Goal: Task Accomplishment & Management: Manage account settings

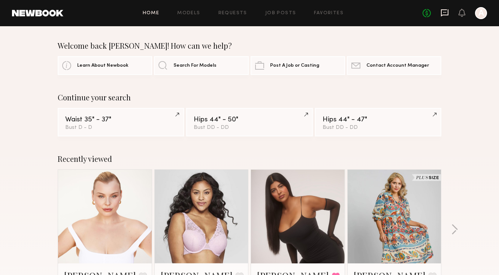
click at [442, 11] on icon at bounding box center [444, 13] width 8 height 8
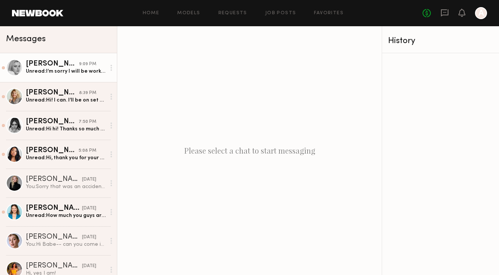
click at [54, 68] on div "Unread: I’m sorry I will be working at that time!" at bounding box center [66, 71] width 80 height 7
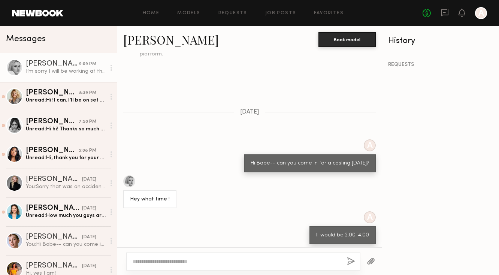
scroll to position [291, 0]
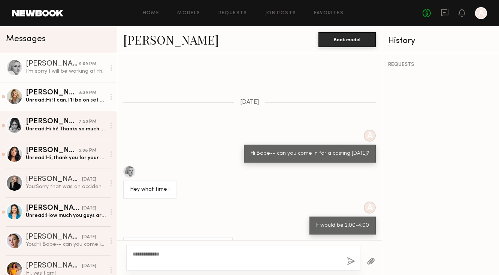
type textarea "**********"
click at [72, 89] on div "Kaila U." at bounding box center [52, 92] width 53 height 7
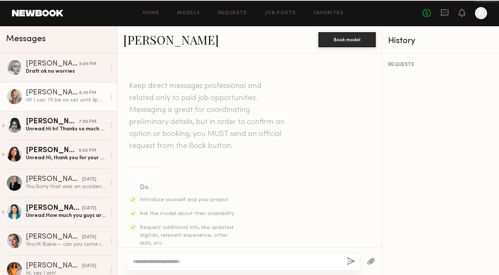
scroll to position [228, 0]
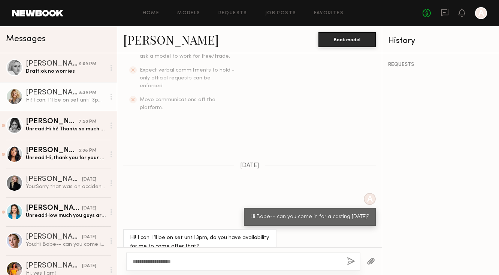
click at [159, 264] on textarea "**********" at bounding box center [237, 261] width 208 height 7
click at [166, 262] on textarea "**********" at bounding box center [237, 261] width 208 height 7
click at [165, 255] on div "**********" at bounding box center [243, 261] width 234 height 18
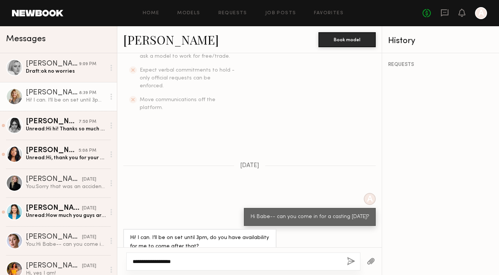
click at [162, 262] on textarea "**********" at bounding box center [237, 261] width 208 height 7
drag, startPoint x: 162, startPoint y: 262, endPoint x: 230, endPoint y: 254, distance: 69.0
click at [231, 254] on div "**********" at bounding box center [243, 261] width 234 height 18
click at [217, 260] on textarea "**********" at bounding box center [237, 261] width 208 height 7
drag, startPoint x: 217, startPoint y: 260, endPoint x: 161, endPoint y: 260, distance: 55.4
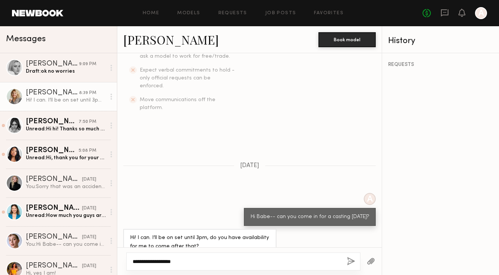
click at [161, 260] on textarea "**********" at bounding box center [237, 261] width 208 height 7
type textarea "**********"
click at [351, 261] on button "button" at bounding box center [351, 261] width 8 height 9
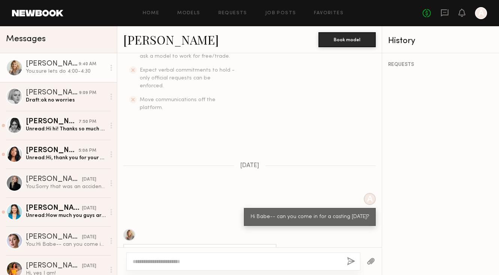
scroll to position [378, 0]
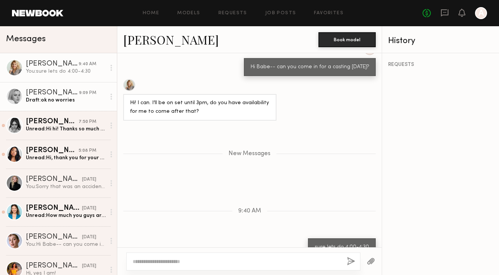
click at [98, 105] on link "MACKENZIE E. 9:09 PM Draft: ok no worries" at bounding box center [58, 96] width 117 height 29
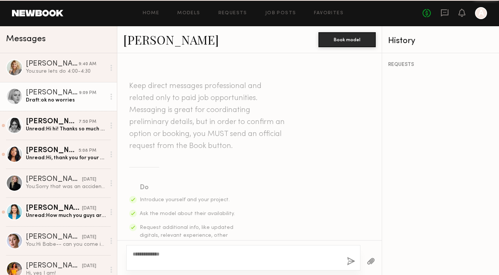
scroll to position [291, 0]
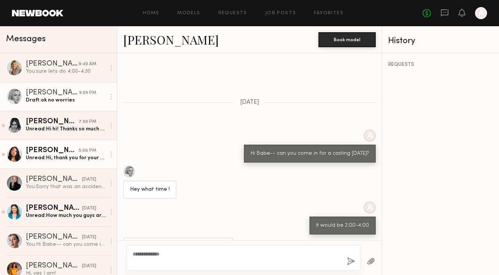
click at [76, 143] on link "Kia B. 5:08 PM Unread: Hi, thank you for your patience. I am unavailable for a …" at bounding box center [58, 154] width 117 height 29
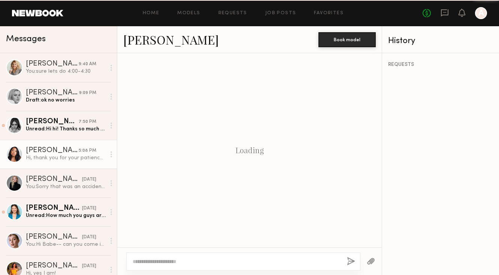
scroll to position [237, 0]
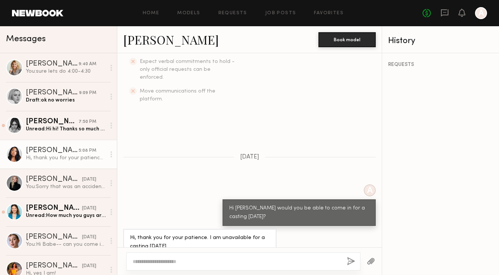
click at [171, 261] on textarea at bounding box center [237, 261] width 208 height 7
type textarea "**********"
click at [350, 260] on button "button" at bounding box center [351, 261] width 8 height 9
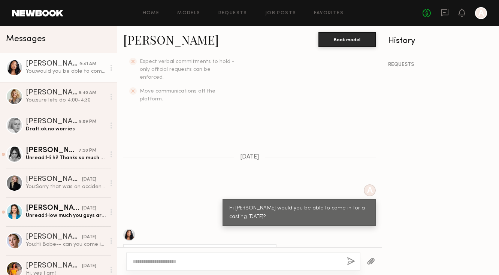
scroll to position [386, 0]
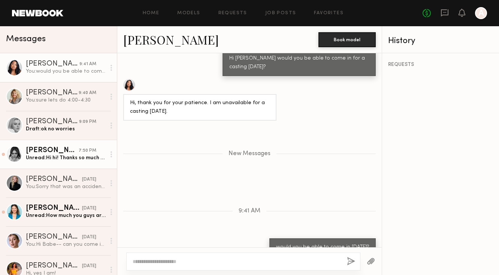
click at [90, 145] on link "McKenzie M. 7:50 PM Unread: Hi hi! Thanks so much for reaching out! Would love …" at bounding box center [58, 154] width 117 height 29
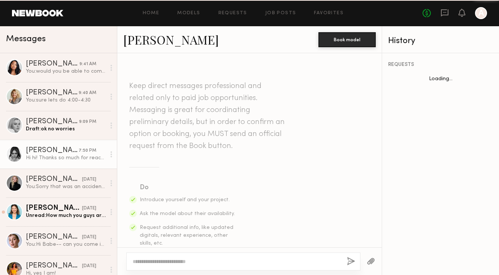
scroll to position [237, 0]
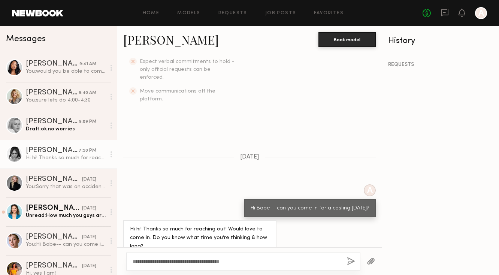
type textarea "**********"
click at [351, 257] on button "button" at bounding box center [351, 261] width 8 height 9
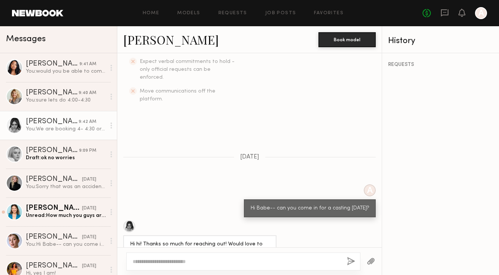
scroll to position [386, 0]
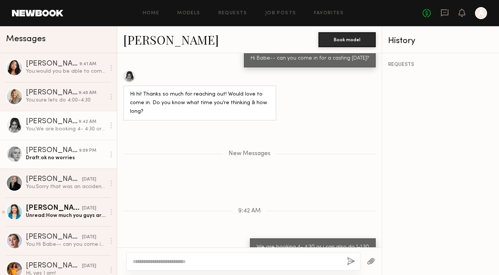
click at [57, 165] on link "MACKENZIE E. 9:09 PM Draft: ok no worries" at bounding box center [58, 154] width 117 height 29
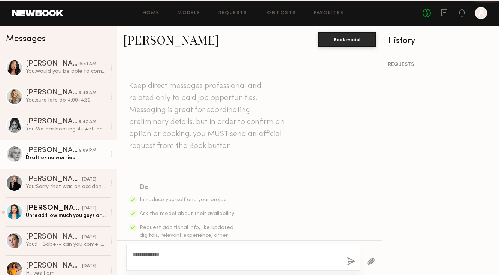
scroll to position [291, 0]
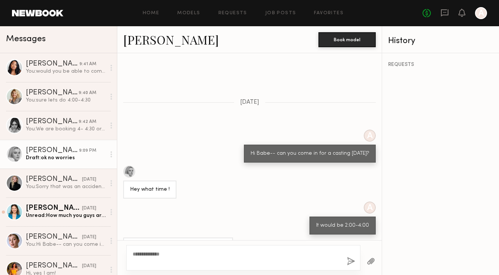
click at [143, 252] on textarea "**********" at bounding box center [237, 257] width 208 height 15
type textarea "*"
click at [185, 259] on textarea "**********" at bounding box center [237, 261] width 208 height 7
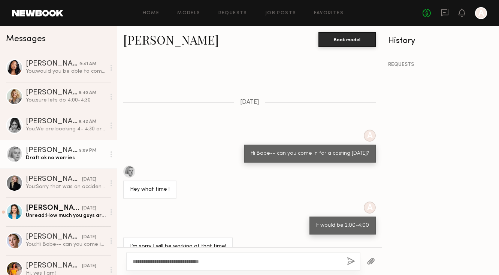
type textarea "**********"
click at [351, 263] on button "button" at bounding box center [351, 261] width 8 height 9
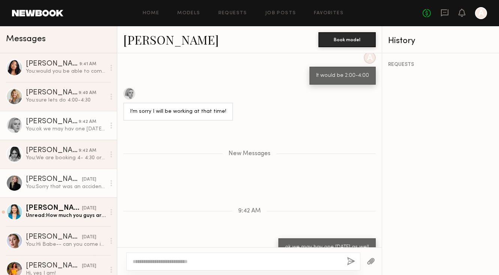
click at [75, 189] on div "You: Sorry that was an accident-- when are you back in town" at bounding box center [66, 186] width 80 height 7
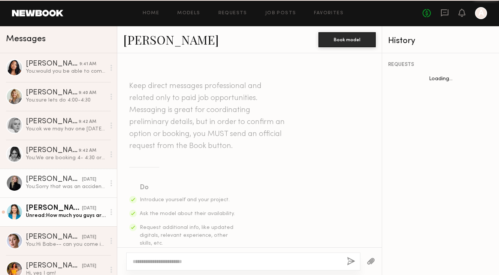
scroll to position [979, 0]
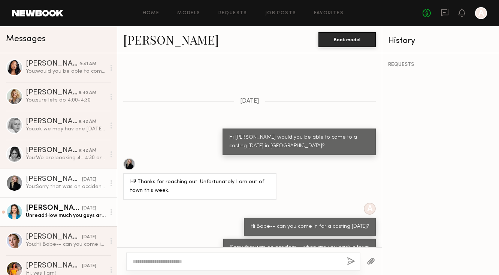
click at [76, 204] on link "Genia D. yesterday Unread: How much you guys are paying for it?" at bounding box center [58, 211] width 117 height 29
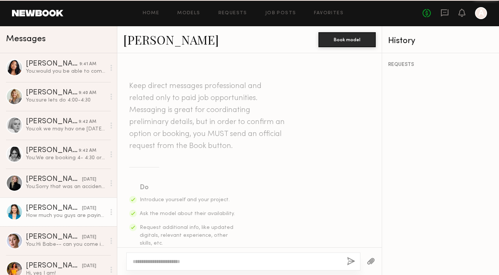
scroll to position [444, 0]
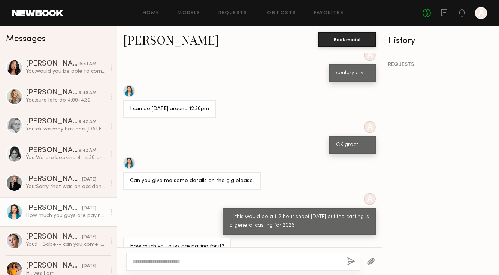
click at [173, 266] on div at bounding box center [243, 261] width 234 height 18
click at [173, 265] on div at bounding box center [243, 261] width 234 height 18
click at [175, 263] on textarea at bounding box center [237, 261] width 208 height 7
type textarea "*"
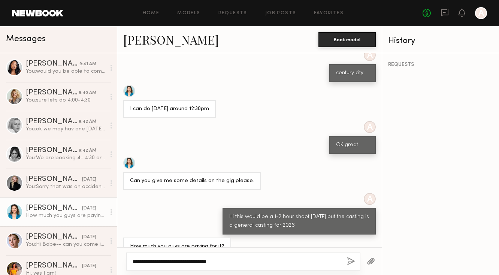
type textarea "**********"
click at [352, 263] on button "button" at bounding box center [351, 261] width 8 height 9
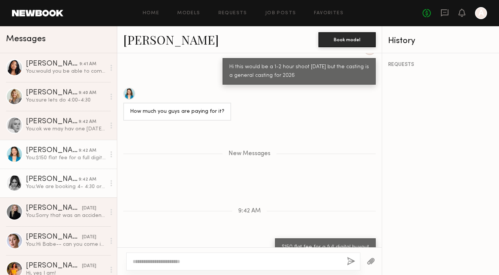
click at [78, 173] on link "McKenzie M. 9:42 AM You: We are booking 4- 4:30 or i can also do 1-1:30" at bounding box center [58, 183] width 117 height 29
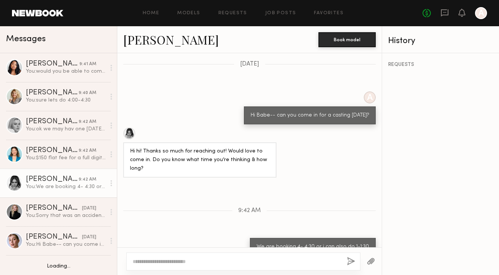
scroll to position [6, 0]
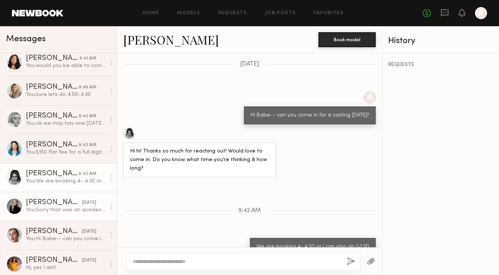
click at [75, 219] on link "Kelsey K. yesterday You: Sorry that was an accident-- when are you back in town" at bounding box center [58, 206] width 117 height 29
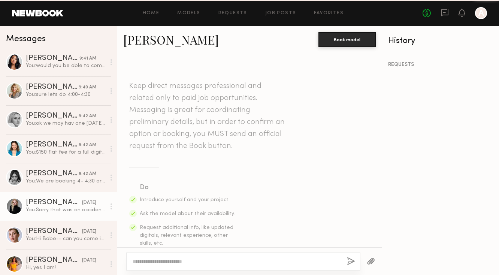
scroll to position [979, 0]
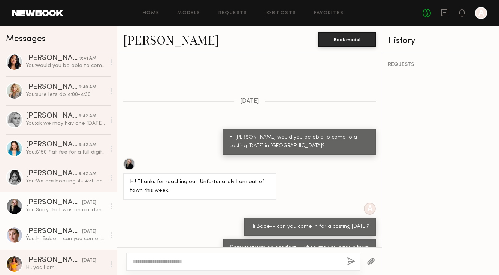
click at [76, 236] on div "You: Hi Babe-- can you come in for a casting tomorrow?" at bounding box center [66, 238] width 80 height 7
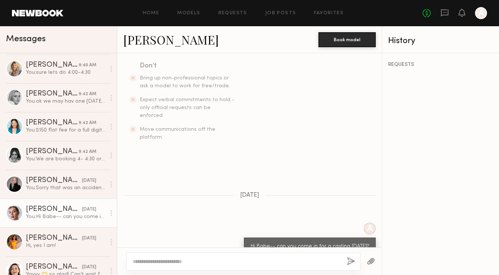
scroll to position [35, 0]
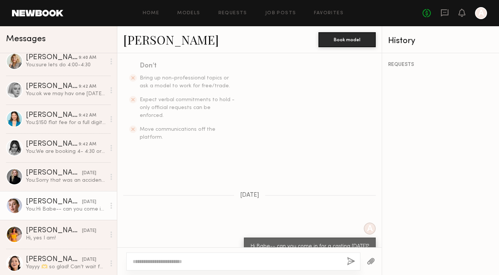
click at [76, 236] on div "Hi, yes I am!" at bounding box center [66, 237] width 80 height 7
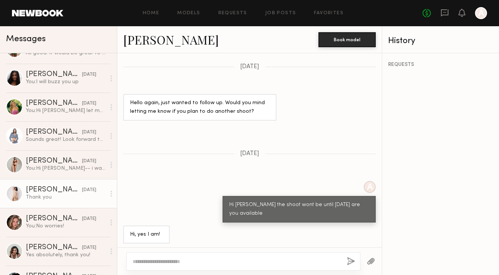
scroll to position [992, 0]
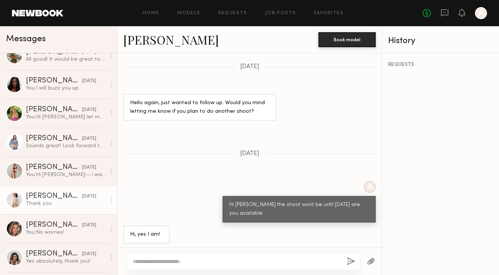
click at [58, 162] on link "Aria Y. 02/24/2025 You: Hi Aria-- i wanted to know your availability March 3rd" at bounding box center [58, 171] width 117 height 29
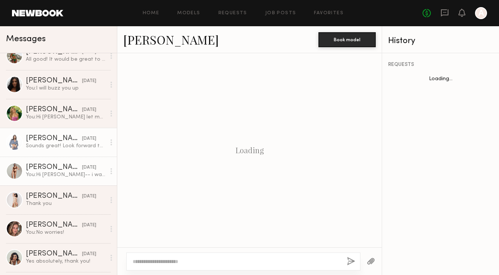
click at [59, 146] on div "Sounds great! Look forward to hopefully working together soon!" at bounding box center [66, 145] width 80 height 7
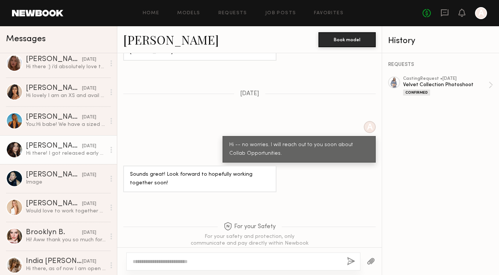
scroll to position [522, 0]
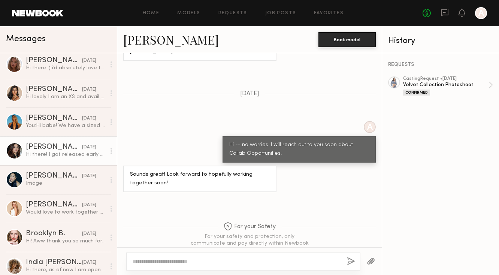
click at [44, 147] on div "Chelsea H." at bounding box center [54, 146] width 56 height 7
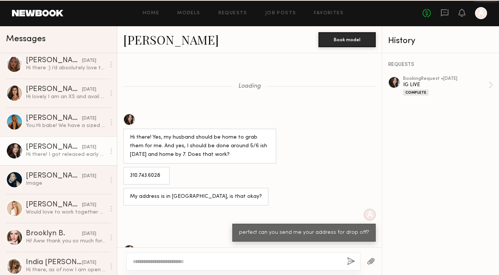
scroll to position [406, 0]
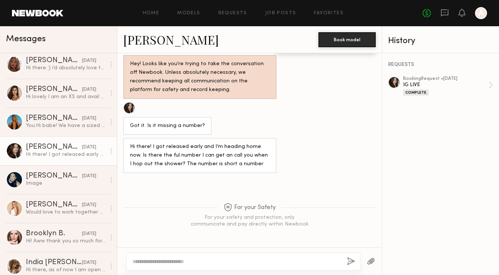
click at [170, 40] on link "Chelsea H." at bounding box center [171, 39] width 96 height 16
click at [449, 12] on div "No fees up to $5,000 A" at bounding box center [454, 13] width 64 height 12
click at [446, 13] on icon at bounding box center [444, 13] width 8 height 8
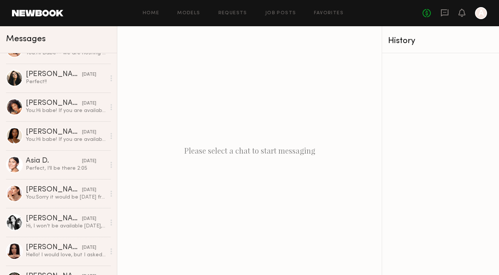
scroll to position [1400, 0]
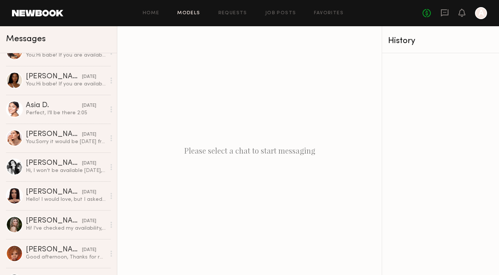
click at [197, 15] on link "Models" at bounding box center [188, 13] width 23 height 5
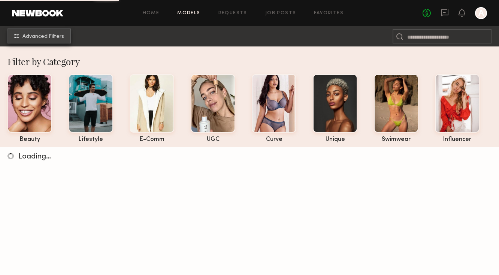
click at [54, 43] on button "Advanced Filters" at bounding box center [38, 35] width 63 height 15
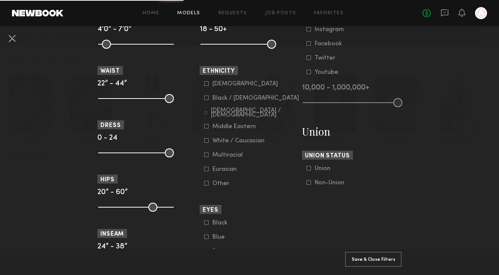
scroll to position [717, 0]
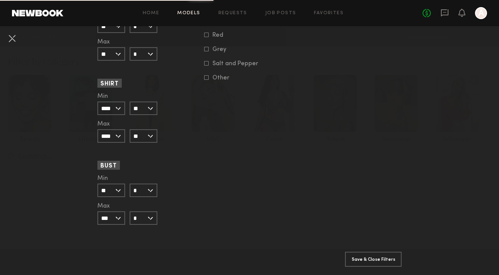
click at [117, 194] on input "**" at bounding box center [111, 190] width 28 height 13
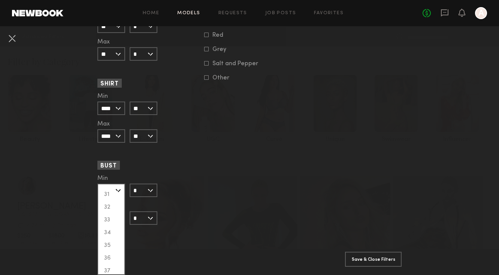
scroll to position [87, 0]
click at [111, 252] on div "36" at bounding box center [111, 256] width 26 height 13
type input "**"
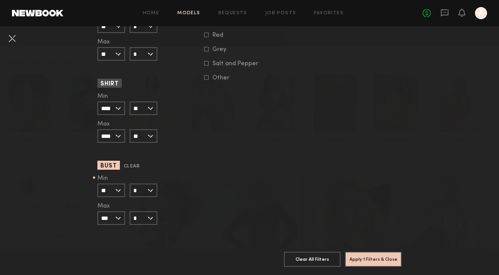
click at [146, 187] on input "*" at bounding box center [144, 190] width 28 height 13
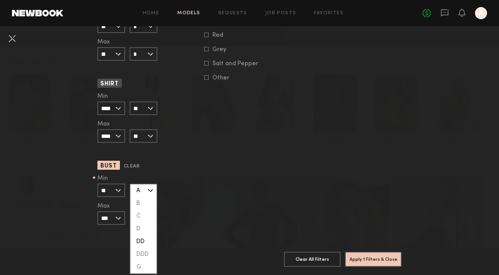
click at [149, 245] on div "DD" at bounding box center [143, 241] width 26 height 13
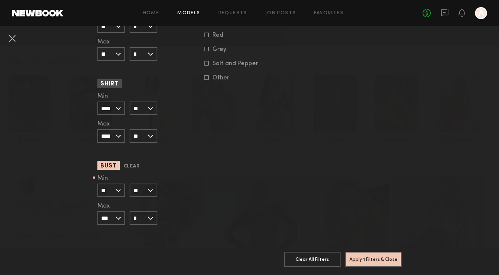
click at [141, 190] on input "**" at bounding box center [144, 190] width 28 height 13
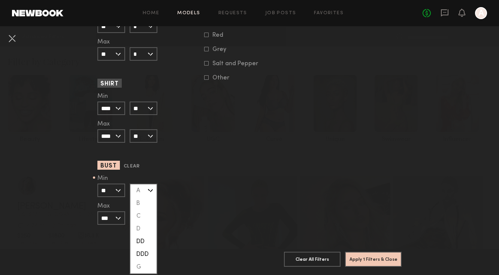
click at [145, 254] on div "DDD" at bounding box center [143, 254] width 26 height 13
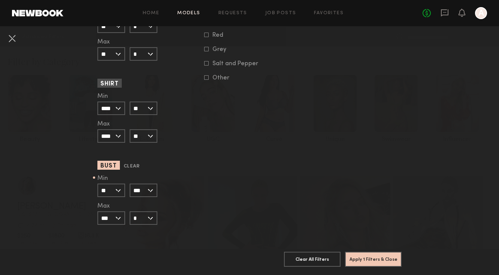
click at [142, 193] on input "***" at bounding box center [144, 190] width 28 height 13
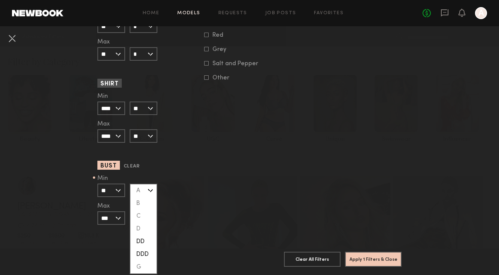
click at [146, 236] on div "DD" at bounding box center [143, 241] width 26 height 13
type input "**"
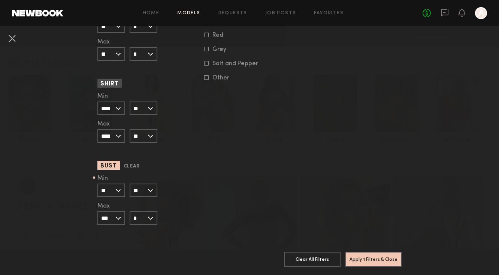
click at [123, 215] on input "***" at bounding box center [111, 217] width 28 height 13
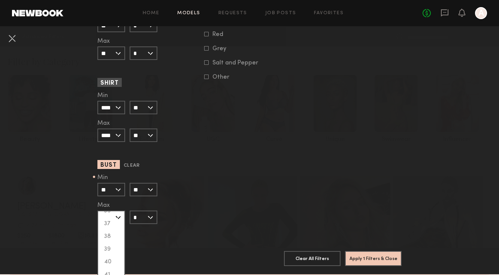
scroll to position [163, 0]
click at [108, 234] on div "38" at bounding box center [111, 233] width 26 height 13
type input "**"
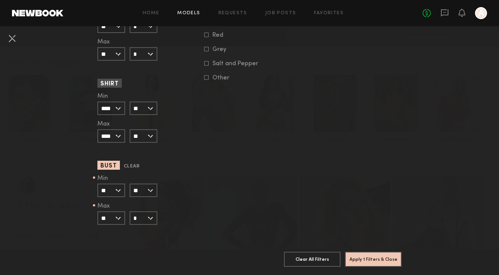
click at [147, 208] on span at bounding box center [144, 206] width 28 height 6
click at [145, 218] on input "*" at bounding box center [144, 217] width 28 height 13
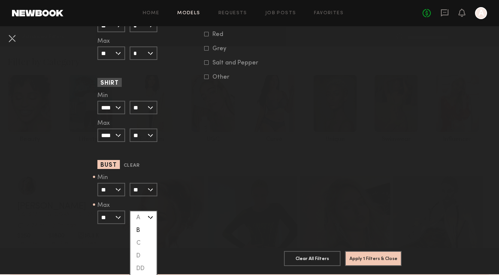
scroll to position [744, 0]
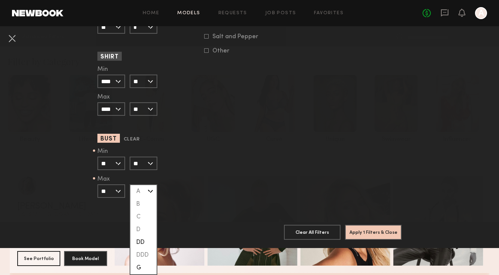
click at [146, 239] on div "DD" at bounding box center [143, 242] width 26 height 13
type input "**"
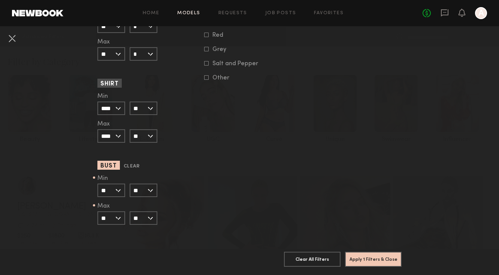
click at [147, 221] on input "**" at bounding box center [144, 217] width 28 height 13
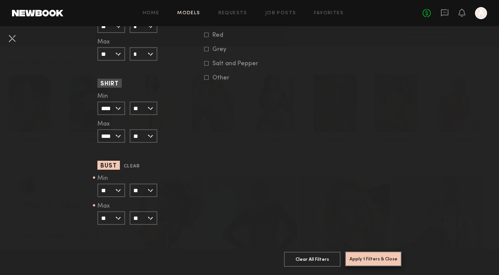
click at [360, 259] on button "Apply 1 Filters & Close" at bounding box center [373, 258] width 57 height 15
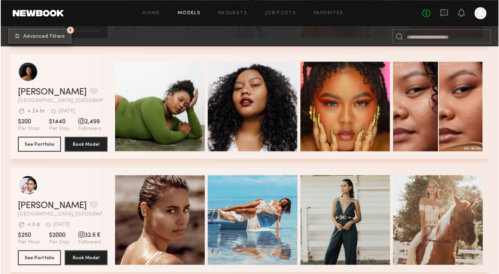
scroll to position [233, 0]
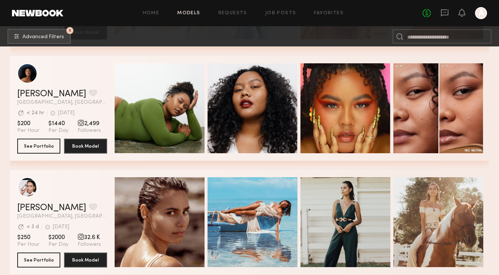
click at [35, 89] on header "Kiara L. Favorite Los Angeles, CA Avg. request response time < 24 hr 3d ago Las…" at bounding box center [62, 84] width 90 height 42
click at [36, 94] on link "Kiara L." at bounding box center [51, 94] width 69 height 9
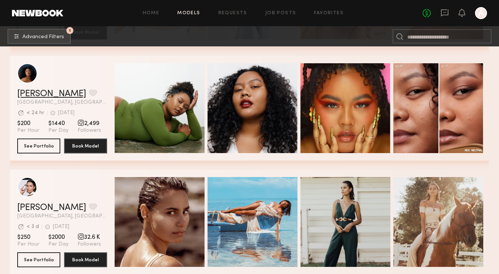
click at [36, 92] on link "Kiara L." at bounding box center [51, 94] width 69 height 9
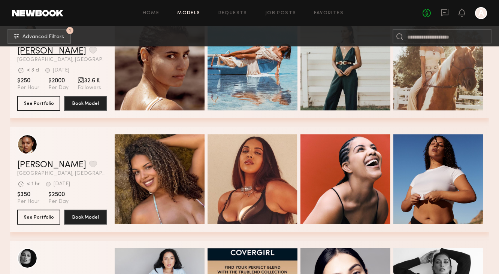
scroll to position [438, 0]
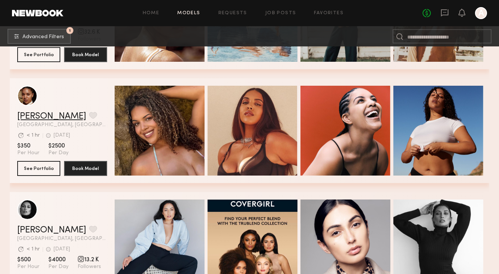
click at [31, 118] on link "Drew S." at bounding box center [51, 116] width 69 height 9
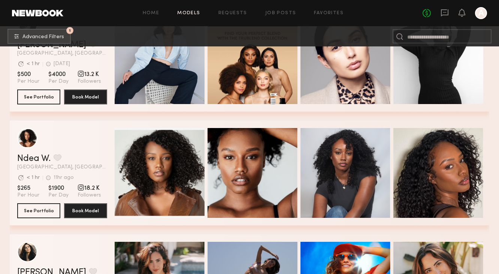
scroll to position [682, 0]
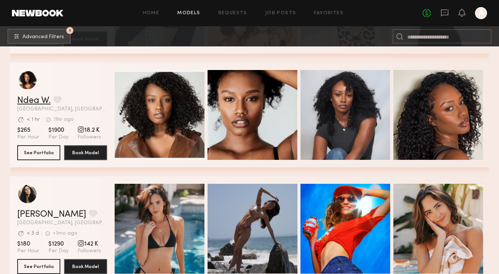
click at [31, 98] on link "Ndea W." at bounding box center [33, 100] width 33 height 9
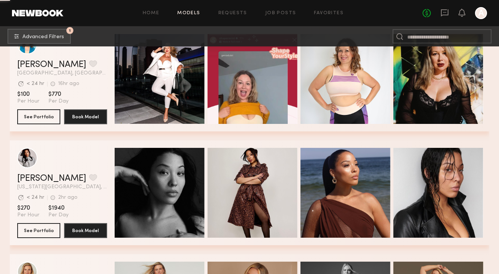
scroll to position [950, 0]
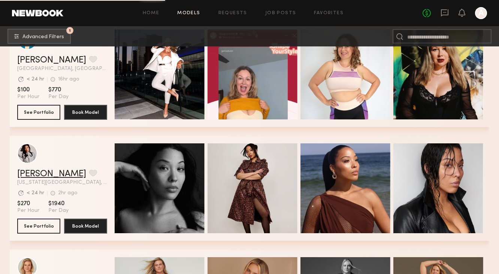
click at [33, 170] on link "Ashley S." at bounding box center [51, 174] width 69 height 9
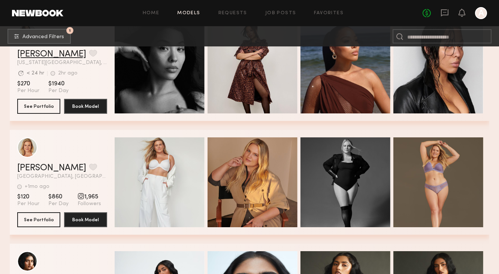
scroll to position [1071, 0]
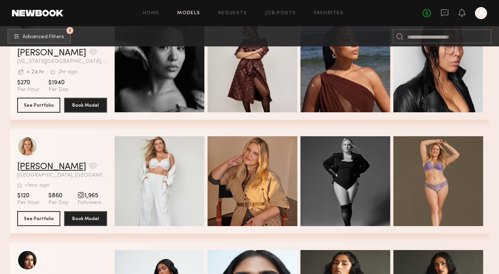
click at [42, 166] on link "Steph W." at bounding box center [51, 167] width 69 height 9
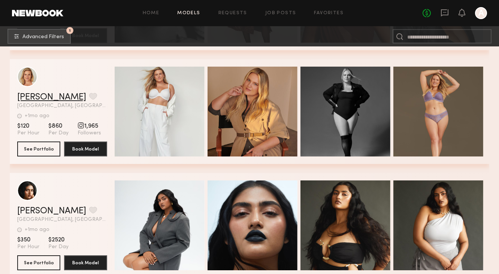
scroll to position [1119, 0]
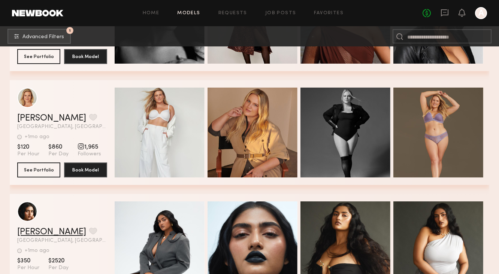
click at [41, 230] on link "Shreya N." at bounding box center [51, 232] width 69 height 9
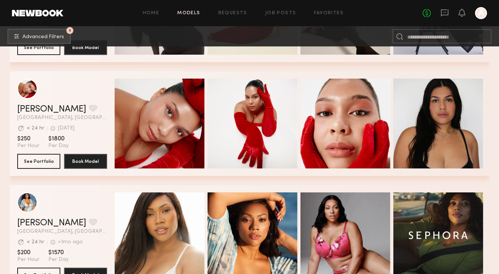
scroll to position [1730, 0]
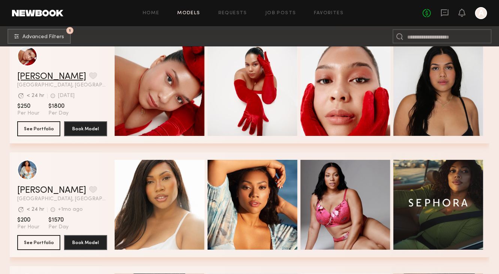
click at [36, 78] on link "Ann B." at bounding box center [51, 76] width 69 height 9
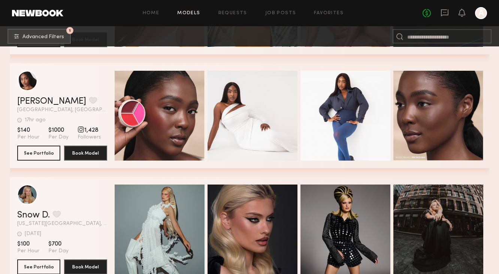
scroll to position [1935, 0]
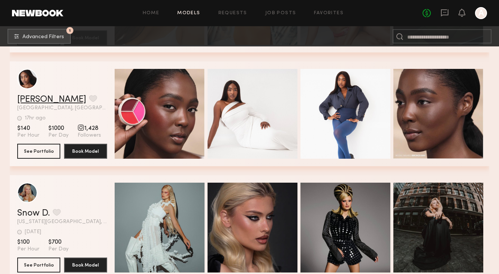
click at [52, 96] on link "Kayelyn S." at bounding box center [51, 99] width 69 height 9
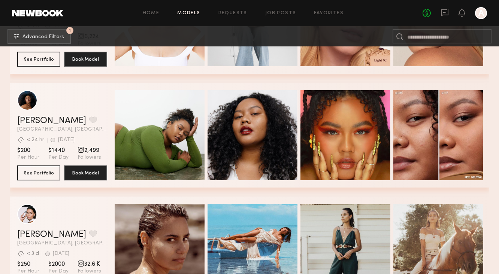
scroll to position [0, 0]
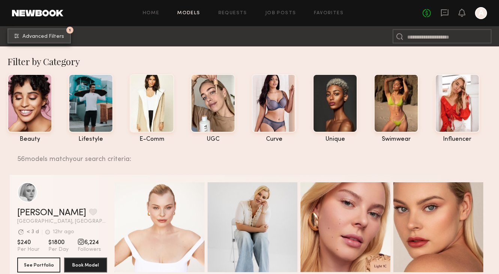
click at [40, 36] on span "Advanced Filters" at bounding box center [43, 36] width 42 height 5
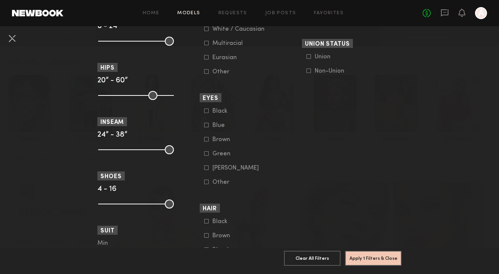
scroll to position [718, 0]
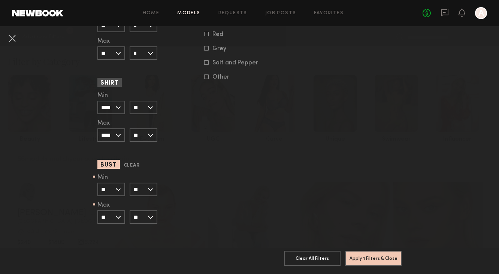
click at [151, 218] on input "**" at bounding box center [144, 216] width 28 height 13
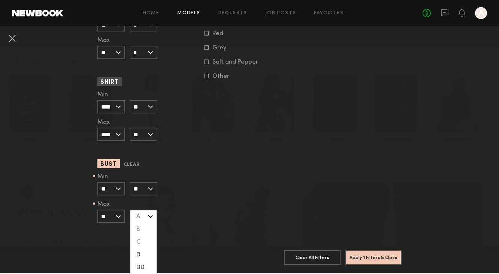
click at [143, 256] on div "D" at bounding box center [143, 255] width 26 height 13
type input "*"
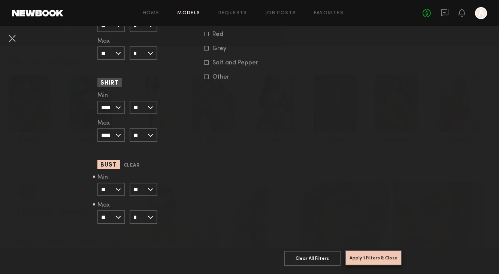
click at [373, 257] on button "Apply 1 Filters & Close" at bounding box center [373, 258] width 57 height 15
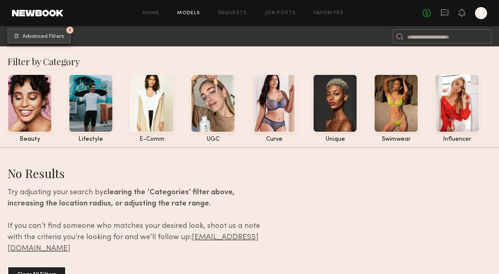
click at [62, 34] on span "Advanced Filters" at bounding box center [43, 36] width 42 height 5
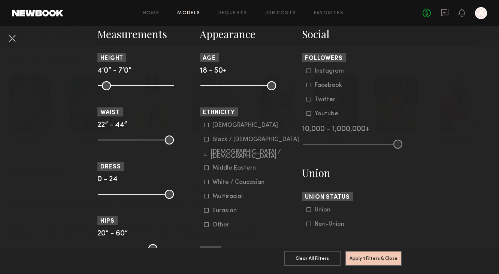
scroll to position [330, 0]
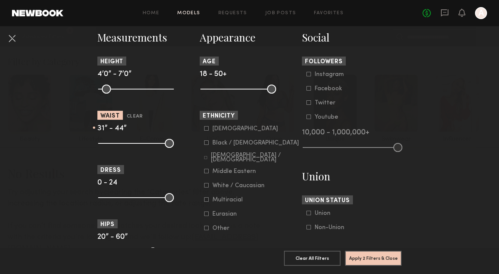
drag, startPoint x: 104, startPoint y: 145, endPoint x: 130, endPoint y: 149, distance: 25.4
type input "**"
click at [130, 148] on input "range" at bounding box center [136, 143] width 76 height 9
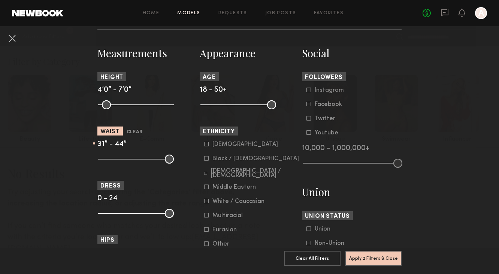
scroll to position [303, 0]
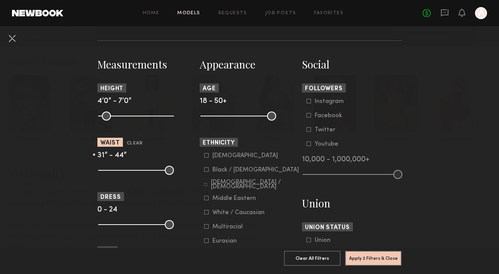
type input "**"
drag, startPoint x: 104, startPoint y: 119, endPoint x: 62, endPoint y: 127, distance: 42.9
click at [98, 121] on input "range" at bounding box center [136, 116] width 76 height 9
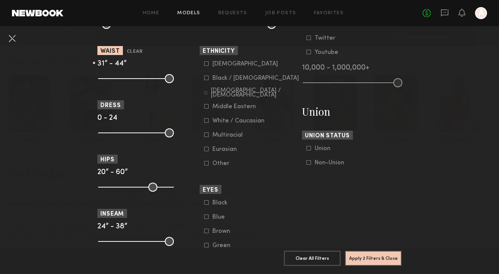
scroll to position [415, 0]
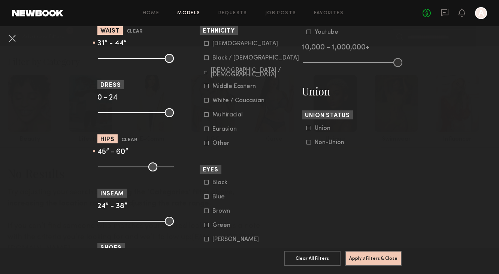
drag, startPoint x: 103, startPoint y: 172, endPoint x: 143, endPoint y: 183, distance: 41.6
type input "**"
click at [143, 172] on input "range" at bounding box center [136, 167] width 76 height 9
drag, startPoint x: 170, startPoint y: 168, endPoint x: 148, endPoint y: 173, distance: 22.5
type input "**"
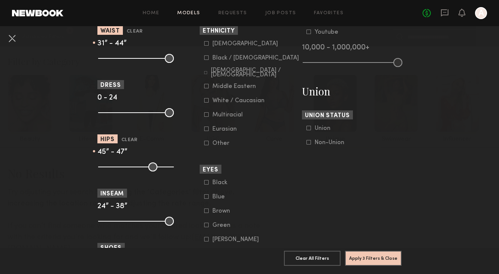
click at [148, 172] on input "range" at bounding box center [136, 167] width 76 height 9
click at [362, 260] on button "Apply 3 Filters & Close" at bounding box center [373, 258] width 57 height 15
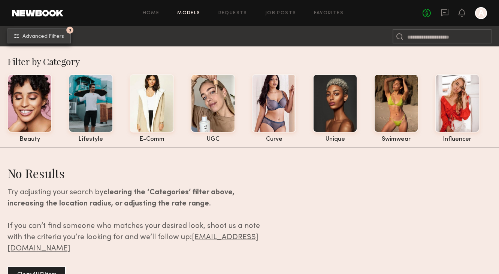
click at [29, 36] on span "Advanced Filters" at bounding box center [43, 36] width 42 height 5
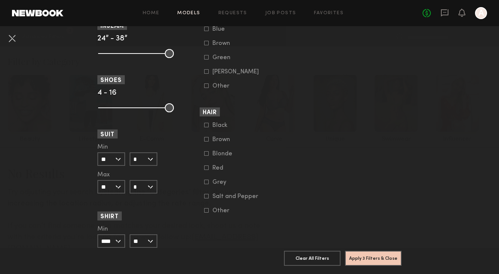
scroll to position [718, 0]
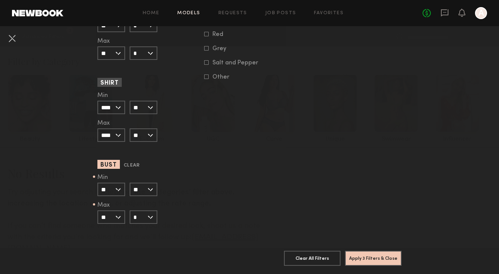
click at [124, 211] on input "**" at bounding box center [111, 216] width 28 height 13
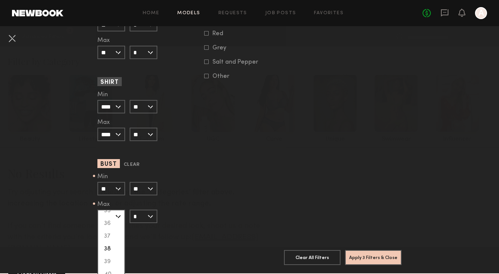
scroll to position [148, 0]
click at [147, 216] on input "*" at bounding box center [144, 216] width 28 height 13
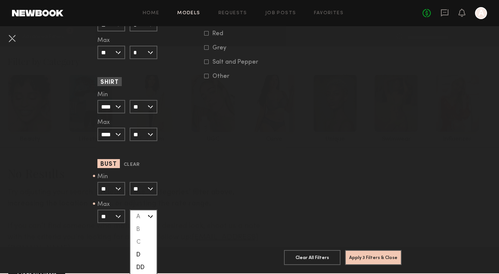
click at [147, 264] on div "DD" at bounding box center [143, 267] width 26 height 13
type input "**"
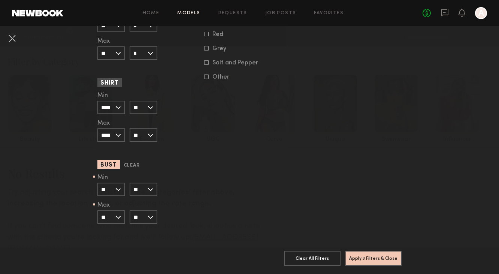
click at [121, 212] on input "**" at bounding box center [111, 216] width 28 height 13
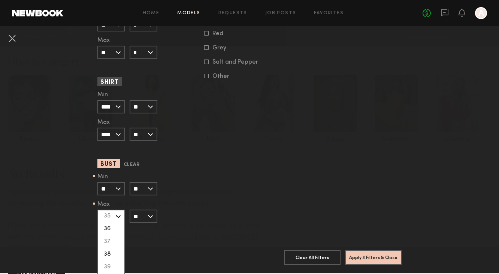
scroll to position [136, 0]
click at [107, 236] on div "36" at bounding box center [111, 234] width 26 height 13
type input "**"
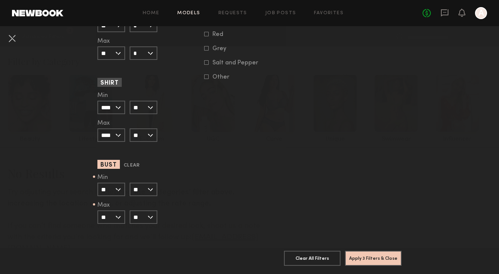
click at [153, 220] on input "**" at bounding box center [144, 216] width 28 height 13
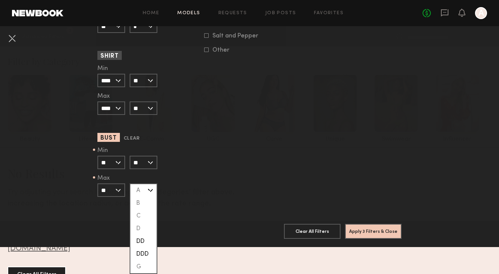
click at [145, 257] on div "DDD" at bounding box center [143, 254] width 26 height 13
type input "***"
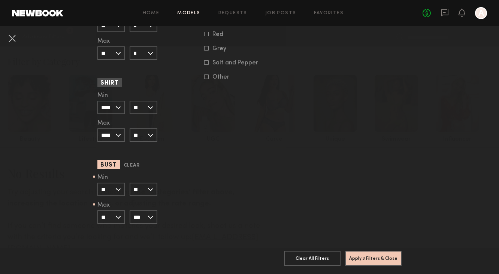
scroll to position [718, 0]
click at [364, 260] on button "Apply 3 Filters & Close" at bounding box center [373, 258] width 57 height 15
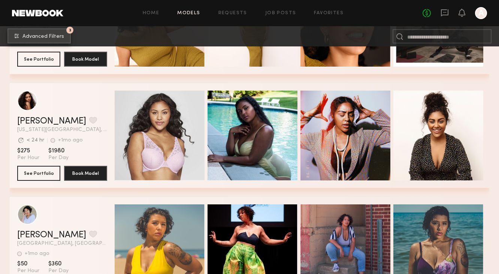
scroll to position [317, 0]
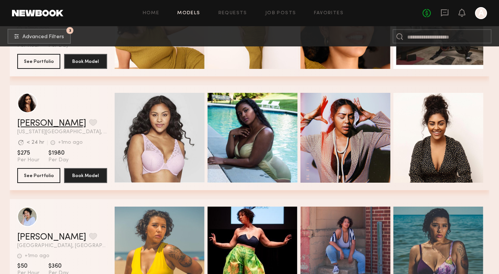
click at [33, 124] on link "Chane V." at bounding box center [51, 123] width 69 height 9
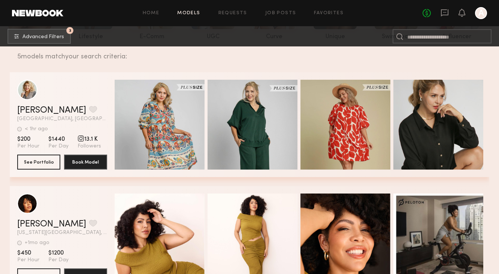
scroll to position [98, 0]
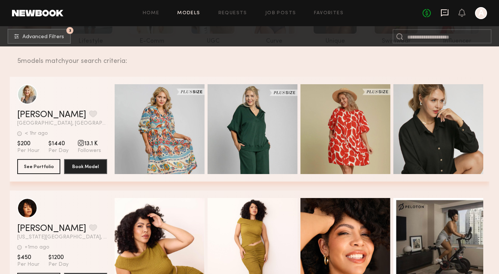
click at [448, 11] on icon at bounding box center [444, 12] width 7 height 7
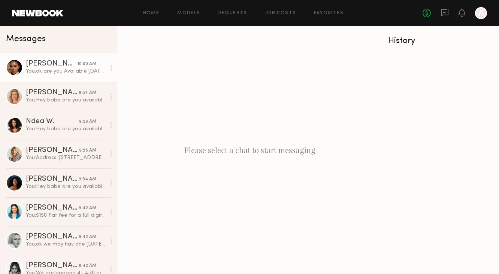
click at [55, 69] on div "You: ok are you Available Monday?" at bounding box center [66, 71] width 80 height 7
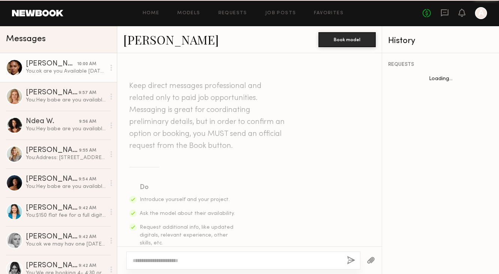
scroll to position [299, 0]
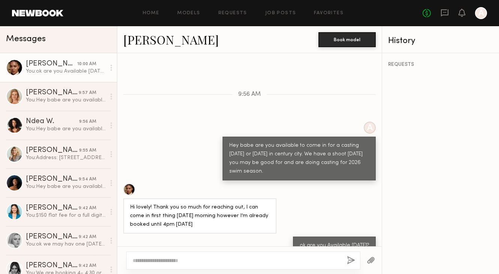
click at [135, 44] on link "[PERSON_NAME]" at bounding box center [171, 39] width 96 height 16
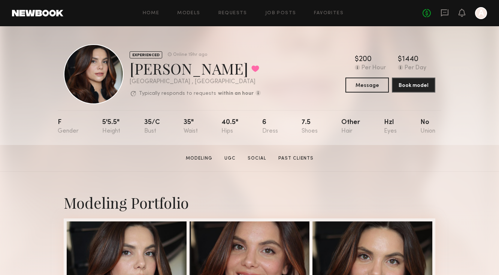
drag, startPoint x: 242, startPoint y: 118, endPoint x: 212, endPoint y: 117, distance: 30.0
click at [213, 117] on nb-model-profile-props "F 5'5.5" 35/c 35" 40.5" 6 7.5 Other Hzl No" at bounding box center [249, 127] width 383 height 35
click at [226, 122] on div "40.5"" at bounding box center [229, 126] width 17 height 15
drag, startPoint x: 223, startPoint y: 122, endPoint x: 253, endPoint y: 121, distance: 30.0
click at [253, 122] on nb-model-profile-props "F 5'5.5" 35/c 35" 40.5" 6 7.5 Other Hzl No" at bounding box center [249, 127] width 383 height 35
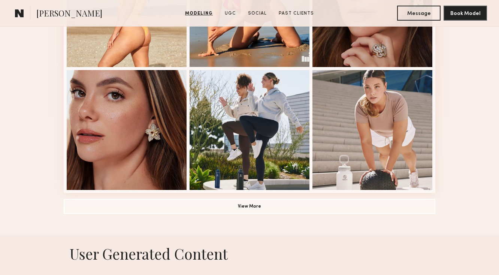
scroll to position [523, 0]
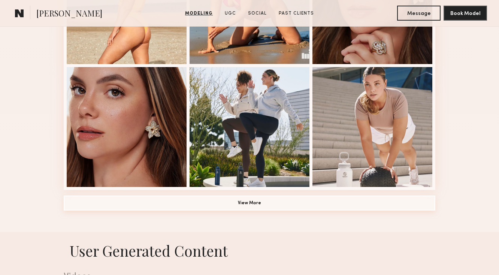
click at [343, 205] on button "View More" at bounding box center [250, 202] width 372 height 15
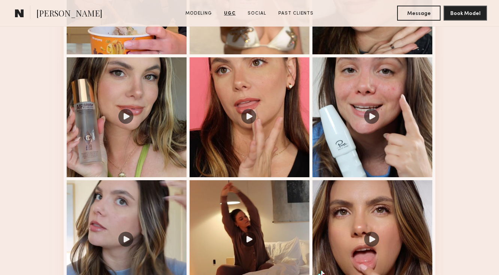
scroll to position [1428, 0]
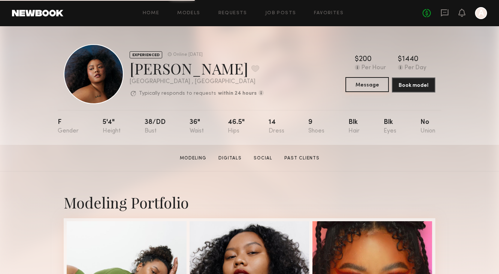
click at [367, 84] on button "Message" at bounding box center [366, 84] width 43 height 15
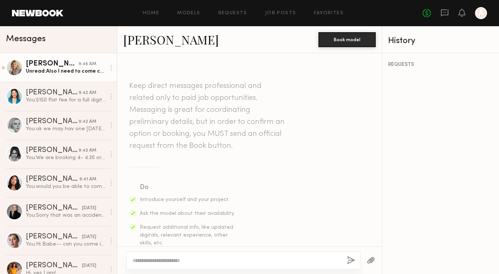
click at [98, 70] on div "Unread: Also I need to come completely bare-face because this client doesn’t le…" at bounding box center [66, 71] width 80 height 7
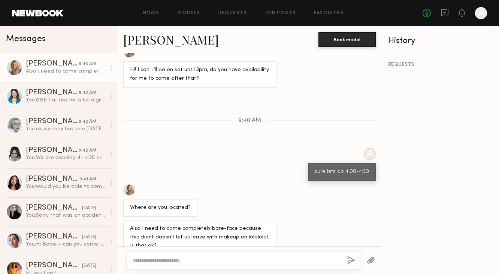
click at [160, 262] on textarea at bounding box center [237, 260] width 208 height 7
type textarea "*"
type textarea "**********"
click at [352, 260] on button "button" at bounding box center [351, 260] width 8 height 9
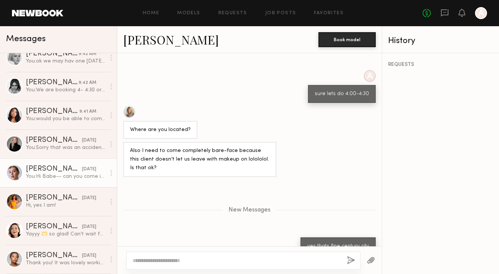
scroll to position [68, 0]
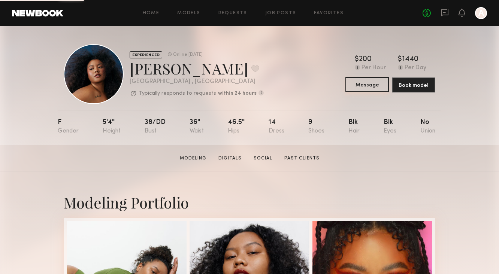
click at [374, 81] on button "Message" at bounding box center [366, 84] width 43 height 15
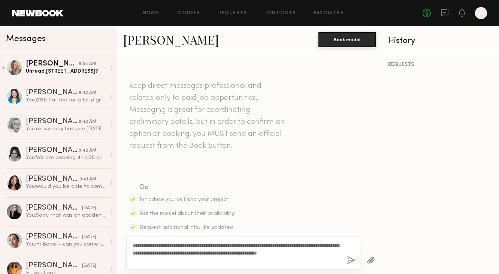
click at [187, 246] on textarea "**********" at bounding box center [237, 253] width 208 height 22
click at [193, 248] on textarea "**********" at bounding box center [237, 253] width 208 height 22
click at [190, 251] on textarea "**********" at bounding box center [237, 253] width 208 height 22
click at [185, 255] on textarea "**********" at bounding box center [237, 253] width 208 height 22
drag, startPoint x: 189, startPoint y: 263, endPoint x: 156, endPoint y: 261, distance: 33.4
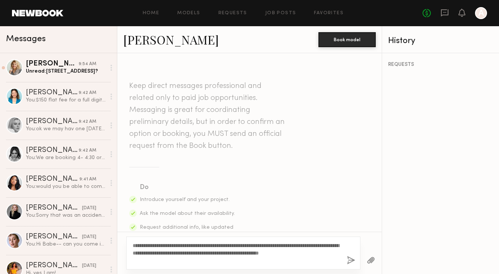
click at [156, 261] on textarea "**********" at bounding box center [237, 253] width 208 height 22
type textarea "**********"
click at [349, 263] on button "button" at bounding box center [351, 260] width 8 height 9
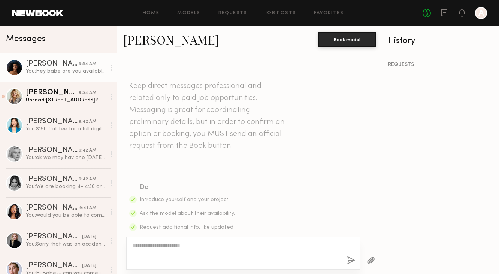
scroll to position [225, 0]
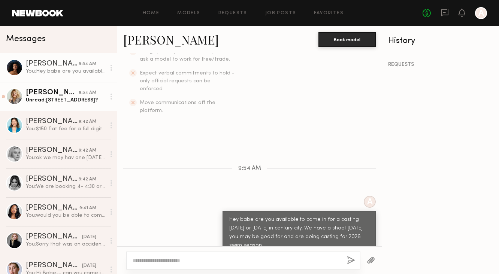
click at [79, 91] on div "Kaila U." at bounding box center [52, 92] width 53 height 7
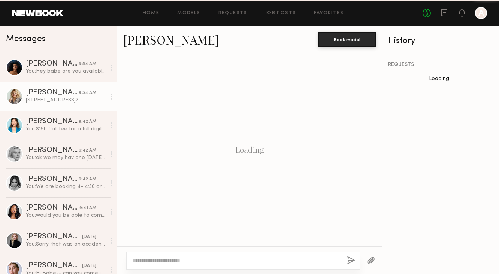
scroll to position [468, 0]
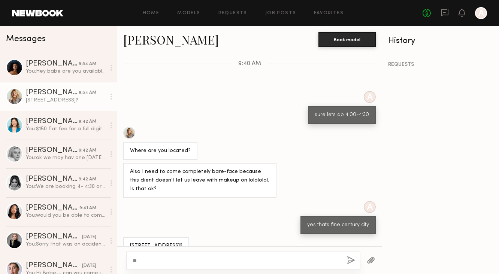
type textarea "*"
click at [196, 257] on textarea at bounding box center [237, 260] width 208 height 7
paste textarea "**********"
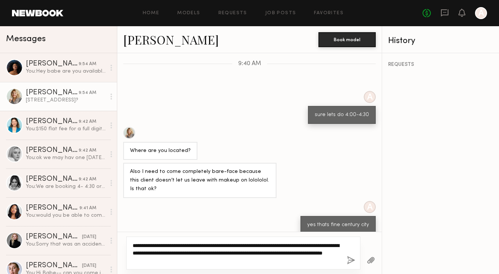
click at [291, 253] on textarea "**********" at bounding box center [237, 253] width 208 height 22
click at [300, 255] on textarea "**********" at bounding box center [237, 253] width 208 height 22
click at [297, 260] on textarea "**********" at bounding box center [237, 253] width 208 height 22
click at [297, 258] on textarea "**********" at bounding box center [237, 253] width 208 height 22
click at [297, 256] on textarea "**********" at bounding box center [237, 253] width 208 height 22
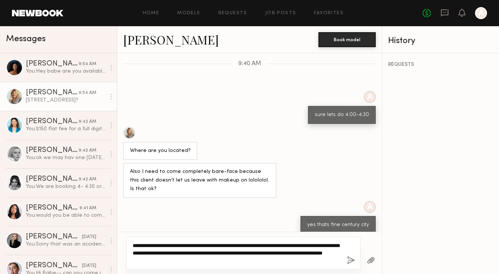
click at [297, 255] on textarea "**********" at bounding box center [237, 253] width 208 height 22
click at [277, 256] on textarea "**********" at bounding box center [237, 253] width 208 height 22
type textarea "**********"
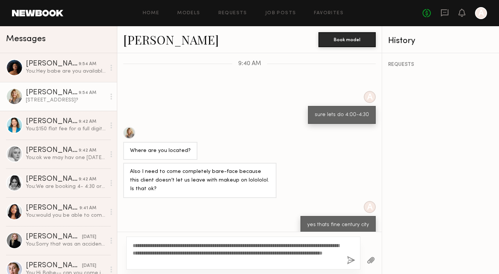
click at [354, 258] on button "button" at bounding box center [351, 260] width 8 height 9
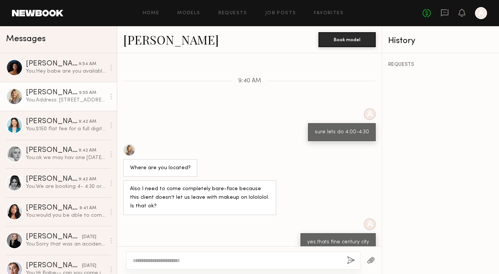
scroll to position [586, 0]
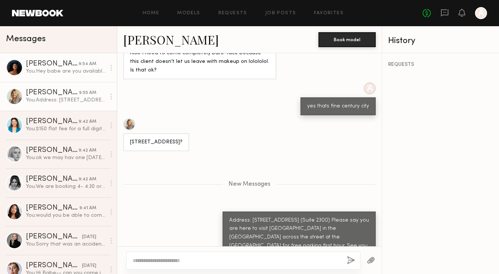
click at [43, 71] on div "You: Hey babe are you available to come in for a casting today or tomorrow in c…" at bounding box center [66, 71] width 80 height 7
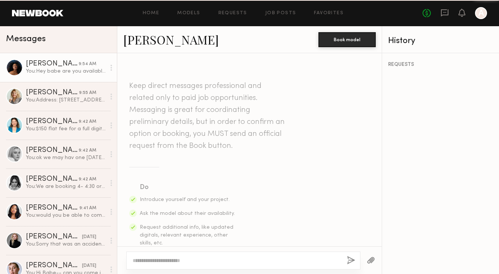
scroll to position [225, 0]
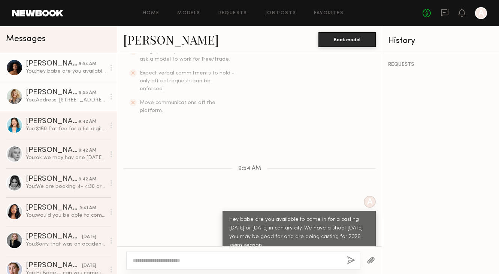
click at [45, 97] on div "You: Address: 10250 Constellation Blvd, Los Angeles, CA 90067 (Suite 2300) Plea…" at bounding box center [66, 100] width 80 height 7
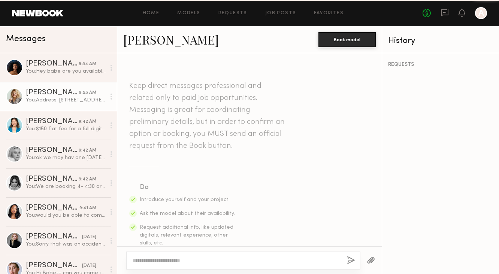
scroll to position [530, 0]
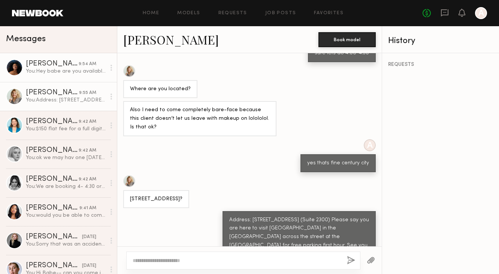
click at [66, 58] on link "[PERSON_NAME] 9:54 AM You: Hey babe are you available to come in for a casting …" at bounding box center [58, 67] width 117 height 29
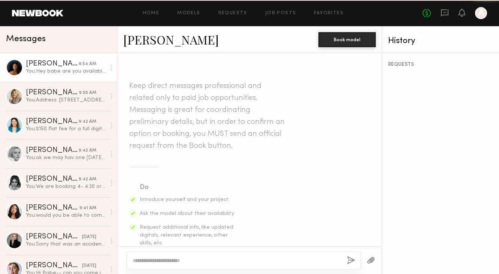
scroll to position [225, 0]
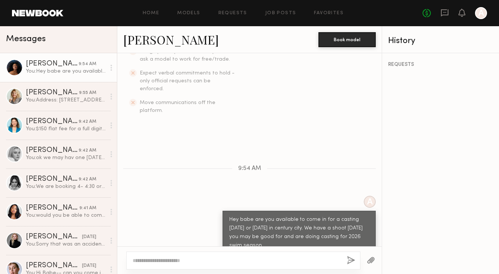
drag, startPoint x: 228, startPoint y: 204, endPoint x: 263, endPoint y: 238, distance: 48.7
click at [263, 238] on div "Hey babe are you available to come in for a casting [DATE] or [DATE] in century…" at bounding box center [298, 233] width 153 height 44
copy div "Hey babe are you available to come in for a casting [DATE] or [DATE] in century…"
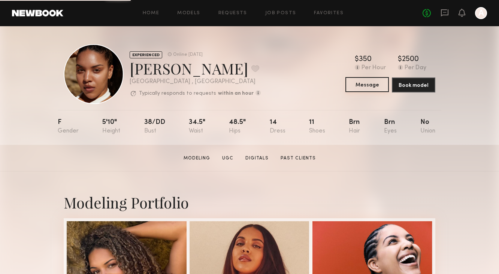
click at [383, 79] on button "Message" at bounding box center [366, 84] width 43 height 15
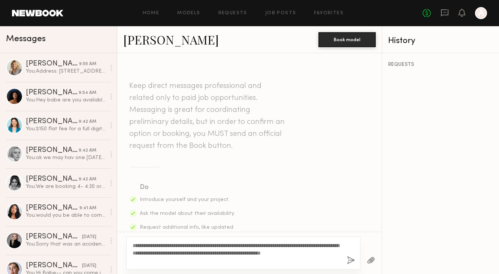
type textarea "**********"
click at [349, 259] on button "button" at bounding box center [351, 260] width 8 height 9
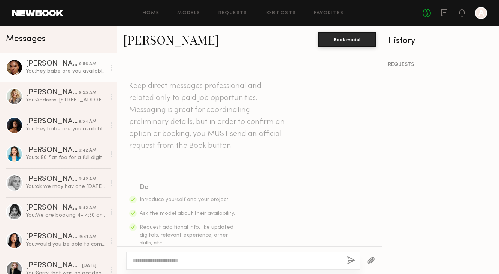
scroll to position [225, 0]
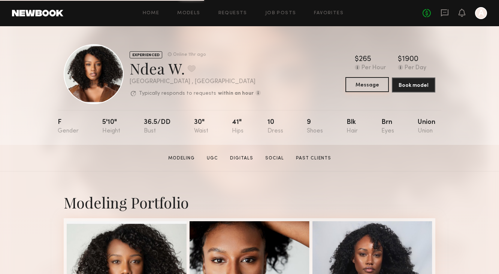
click at [372, 87] on button "Message" at bounding box center [366, 84] width 43 height 15
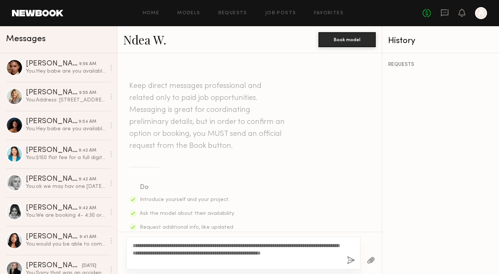
type textarea "**********"
click at [352, 262] on button "button" at bounding box center [351, 260] width 8 height 9
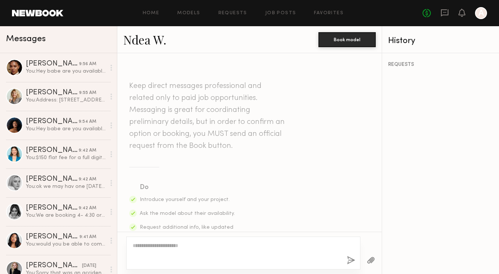
scroll to position [225, 0]
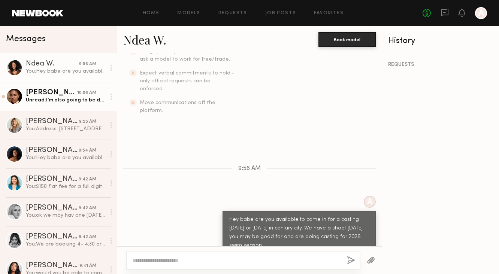
click at [75, 97] on div "Unread: I’m also going to be doing a content trip in Cairo with two other creat…" at bounding box center [66, 100] width 80 height 7
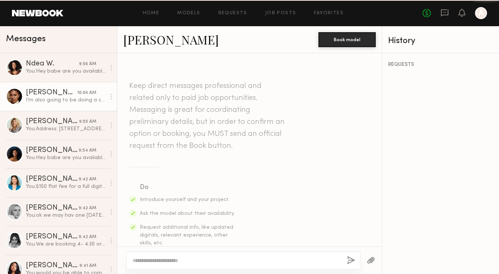
scroll to position [443, 0]
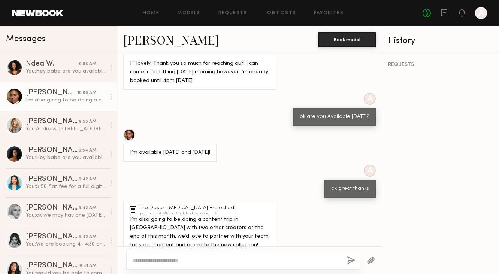
click at [162, 206] on div "The Desert Muse Project.pdf" at bounding box center [188, 208] width 99 height 5
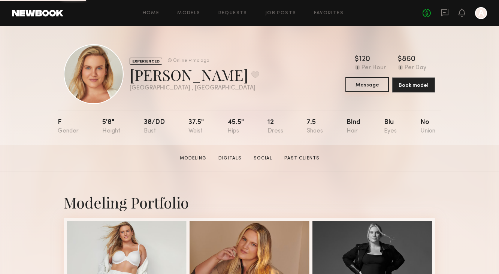
click at [357, 88] on button "Message" at bounding box center [366, 84] width 43 height 15
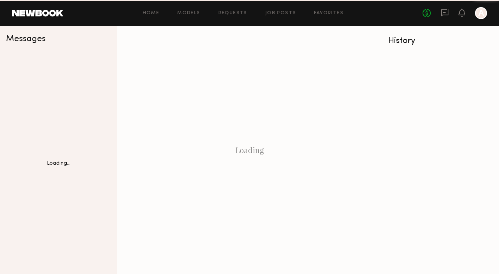
click at [367, 85] on div "Loading" at bounding box center [249, 150] width 264 height 248
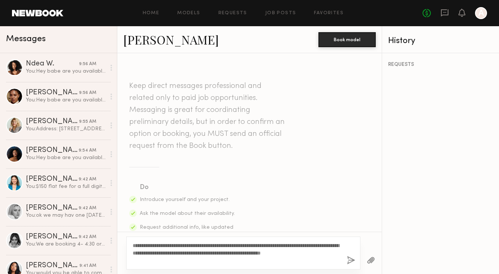
type textarea "**********"
click at [353, 260] on button "button" at bounding box center [351, 260] width 8 height 9
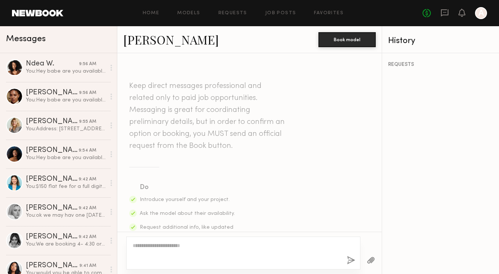
scroll to position [225, 0]
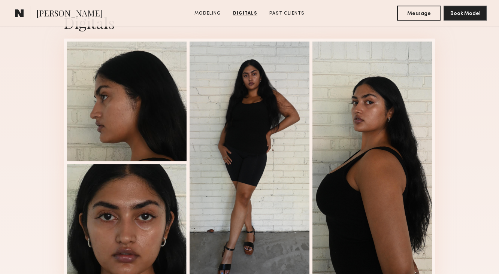
scroll to position [496, 0]
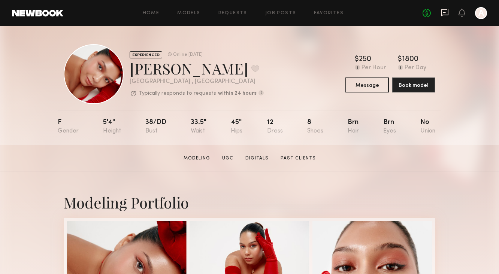
click at [443, 12] on icon at bounding box center [444, 12] width 3 height 1
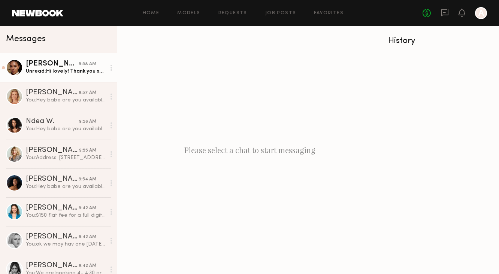
click at [67, 78] on link "Drew S. 9:58 AM Unread: Hi lovely! Thank you so much for reaching out, I can co…" at bounding box center [58, 67] width 117 height 29
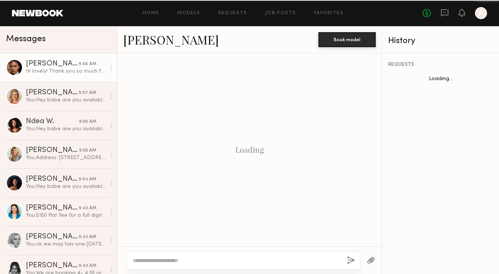
scroll to position [263, 0]
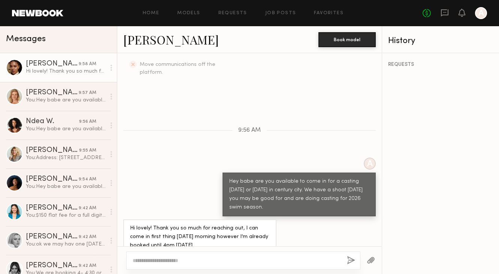
type textarea "*"
click at [164, 262] on textarea "**********" at bounding box center [237, 260] width 208 height 7
click at [186, 259] on textarea "**********" at bounding box center [237, 260] width 208 height 7
click at [184, 259] on textarea "**********" at bounding box center [237, 260] width 208 height 7
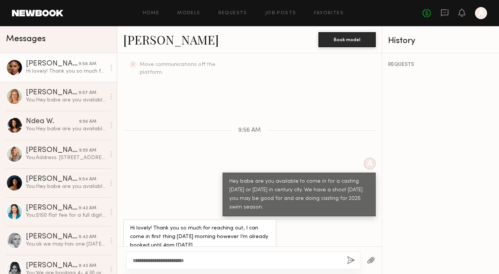
click at [163, 261] on textarea "**********" at bounding box center [237, 260] width 208 height 7
click at [188, 259] on textarea "**********" at bounding box center [237, 260] width 208 height 7
type textarea "**********"
click at [240, 256] on div "**********" at bounding box center [243, 261] width 234 height 18
click at [353, 260] on button "button" at bounding box center [351, 260] width 8 height 9
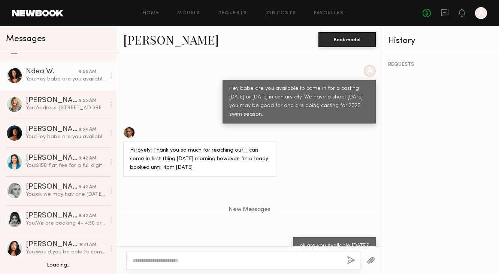
scroll to position [50, 0]
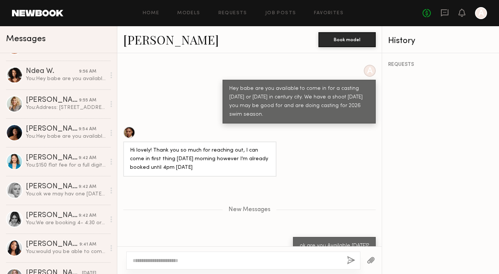
click at [129, 127] on div at bounding box center [129, 133] width 12 height 12
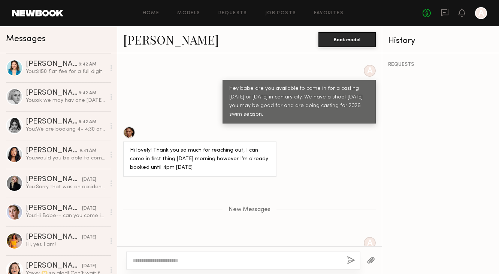
scroll to position [428, 0]
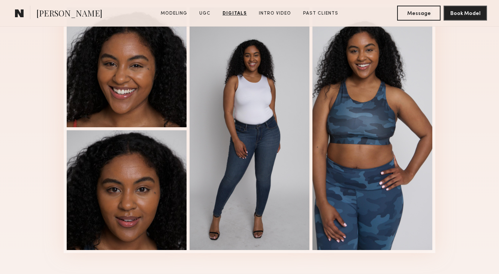
scroll to position [1632, 0]
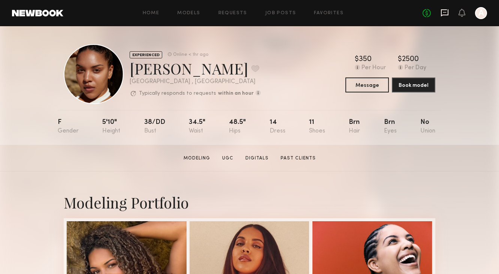
click at [440, 16] on icon at bounding box center [444, 13] width 8 height 8
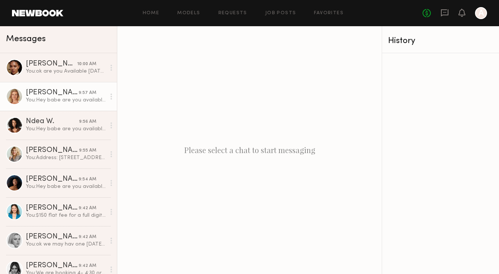
click at [28, 99] on div "You: Hey babe are you available to come in for a casting today or tomorrow in c…" at bounding box center [66, 100] width 80 height 7
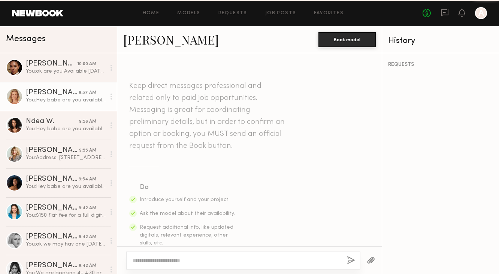
scroll to position [225, 0]
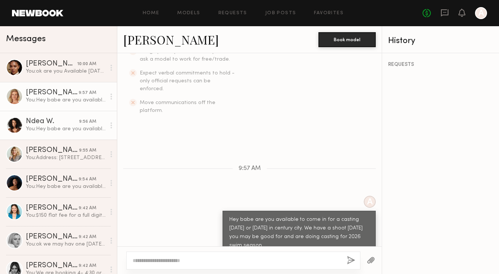
click at [37, 130] on div "You: Hey babe are you available to come in for a casting today or tomorrow in c…" at bounding box center [66, 128] width 80 height 7
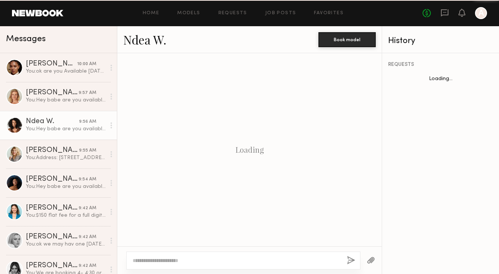
scroll to position [225, 0]
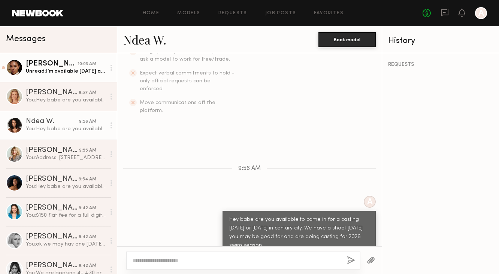
click at [54, 63] on div "[PERSON_NAME]" at bounding box center [52, 63] width 52 height 7
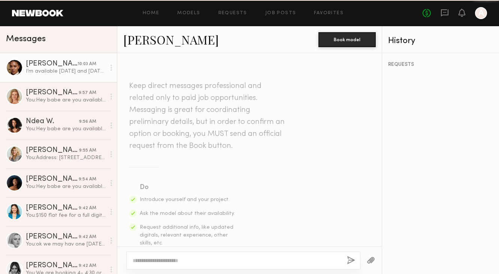
scroll to position [335, 0]
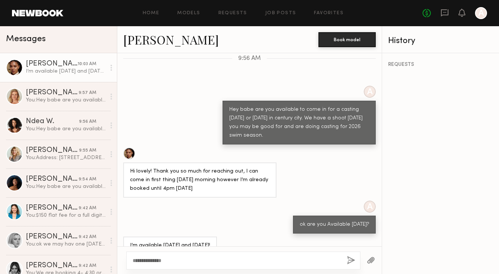
type textarea "**********"
click at [352, 258] on button "button" at bounding box center [351, 260] width 8 height 9
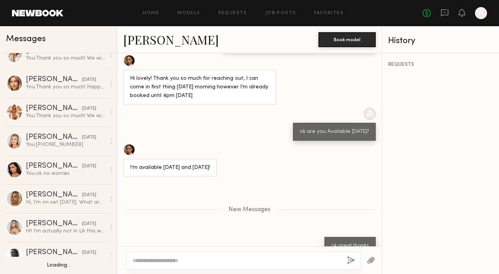
scroll to position [442, 0]
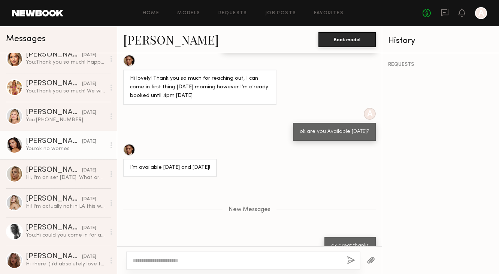
click at [54, 143] on div "[PERSON_NAME]" at bounding box center [54, 141] width 56 height 7
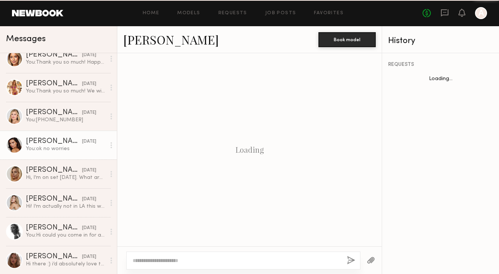
scroll to position [201, 0]
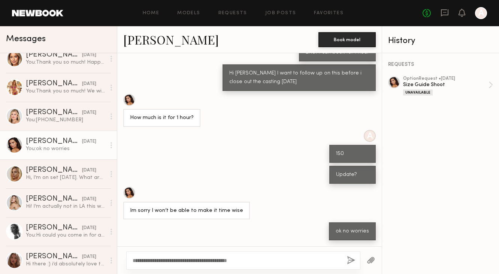
click at [202, 262] on textarea "**********" at bounding box center [237, 260] width 208 height 7
click at [267, 260] on textarea "**********" at bounding box center [237, 260] width 208 height 7
type textarea "**********"
click at [351, 261] on button "button" at bounding box center [351, 260] width 8 height 9
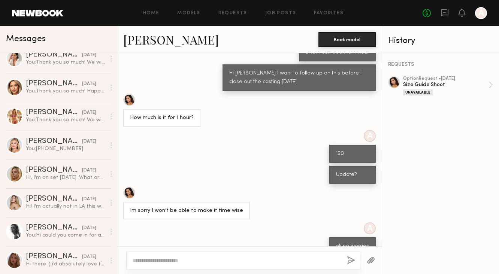
scroll to position [0, 0]
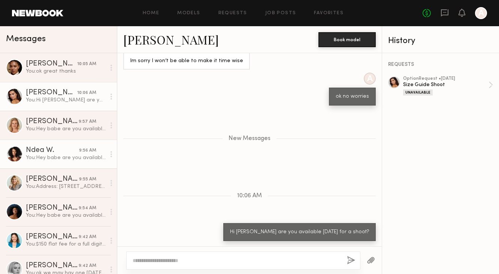
click at [45, 149] on div "Ndea W." at bounding box center [52, 150] width 53 height 7
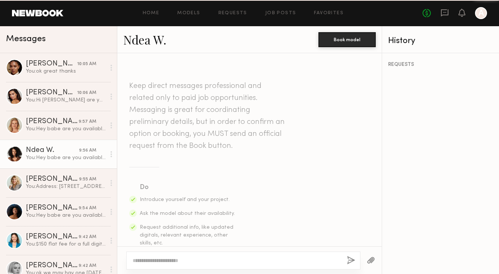
scroll to position [225, 0]
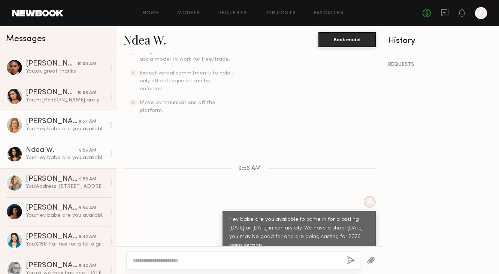
click at [50, 131] on div "You: Hey babe are you available to come in for a casting today or tomorrow in c…" at bounding box center [66, 128] width 80 height 7
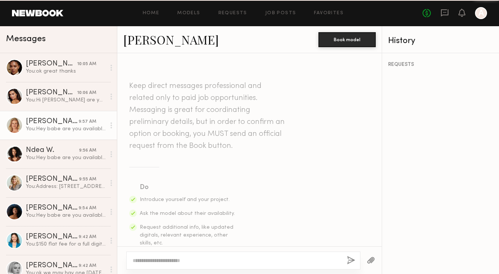
scroll to position [225, 0]
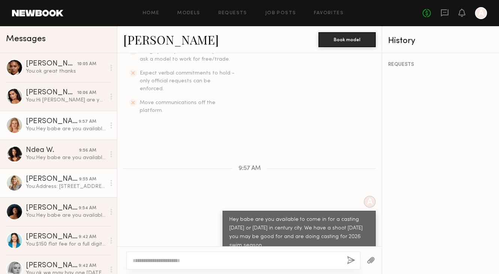
click at [51, 185] on div "You: Address: 10250 Constellation Blvd, Los Angeles, CA 90067 (Suite 2300) Plea…" at bounding box center [66, 186] width 80 height 7
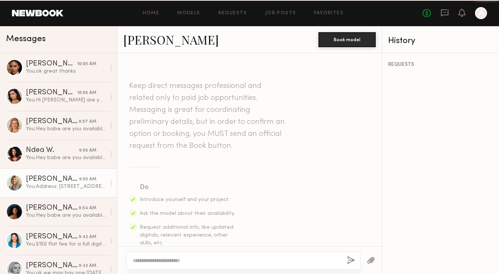
scroll to position [530, 0]
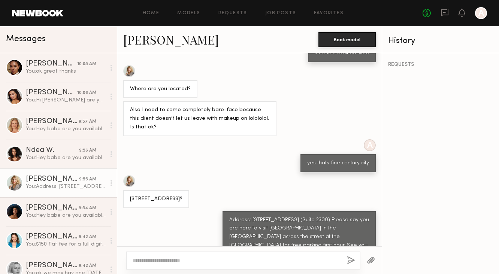
click at [146, 42] on link "[PERSON_NAME]" at bounding box center [171, 39] width 96 height 16
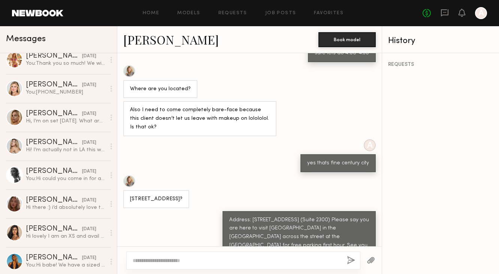
scroll to position [0, 0]
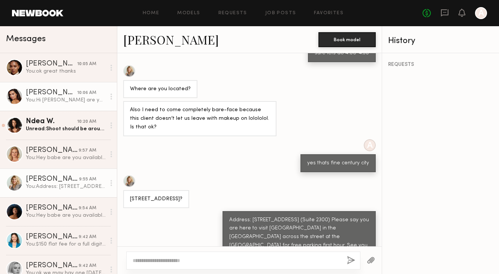
click at [54, 92] on div "[PERSON_NAME]" at bounding box center [51, 92] width 51 height 7
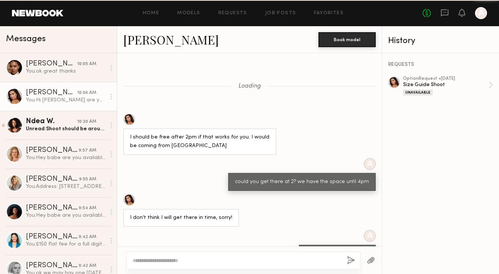
scroll to position [294, 0]
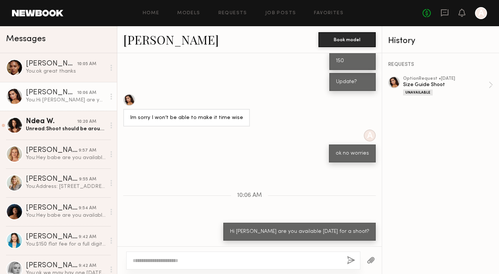
click at [147, 40] on link "[PERSON_NAME]" at bounding box center [171, 39] width 96 height 16
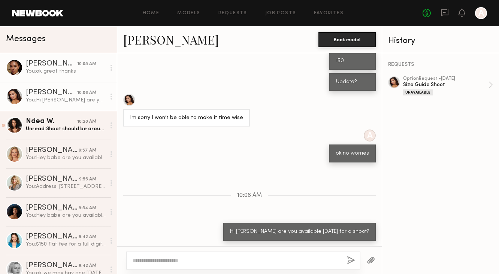
click at [72, 63] on div "Drew S." at bounding box center [51, 63] width 51 height 7
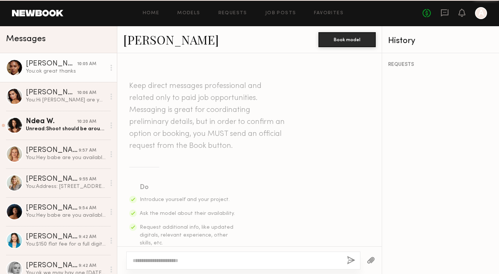
scroll to position [532, 0]
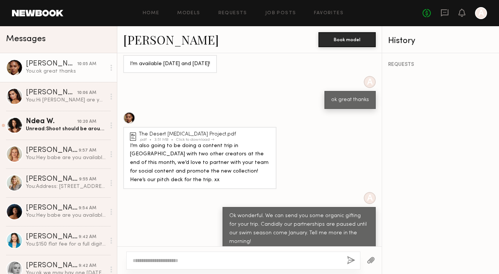
click at [154, 36] on link "Drew S." at bounding box center [171, 39] width 96 height 16
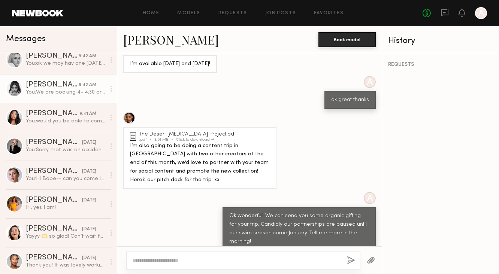
scroll to position [218, 0]
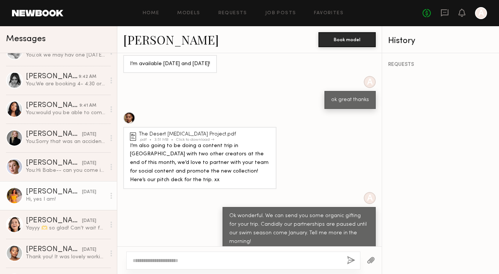
click at [70, 194] on div "Miska S." at bounding box center [54, 191] width 56 height 7
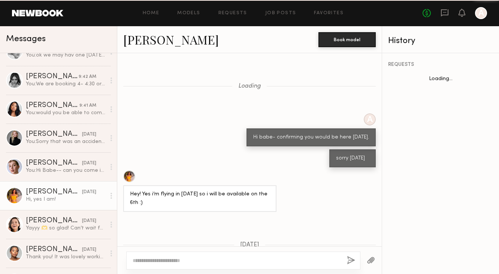
scroll to position [499, 0]
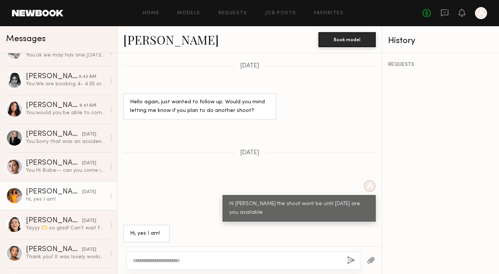
click at [150, 34] on link "Miska S." at bounding box center [171, 39] width 96 height 16
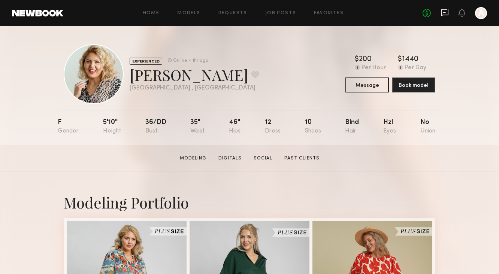
click at [445, 14] on icon at bounding box center [444, 12] width 7 height 7
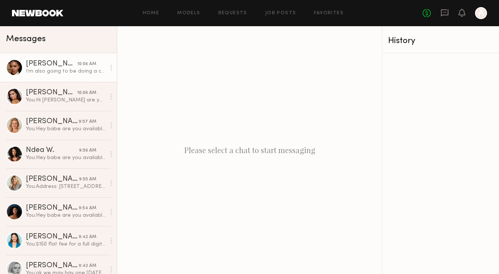
click at [77, 78] on link "[PERSON_NAME] 10:06 AM I’m also going to be doing a content trip in [GEOGRAPHIC…" at bounding box center [58, 67] width 117 height 29
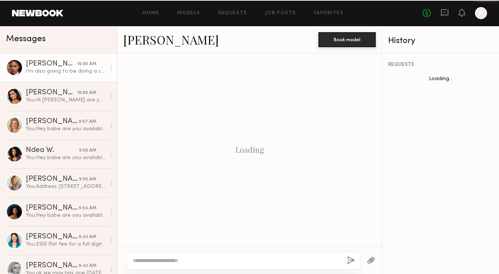
scroll to position [443, 0]
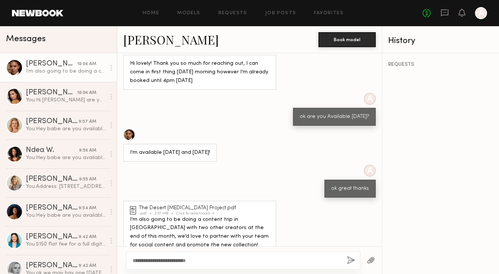
click at [152, 257] on textarea "**********" at bounding box center [237, 260] width 208 height 7
type textarea "**********"
click at [187, 261] on textarea "**********" at bounding box center [237, 260] width 208 height 7
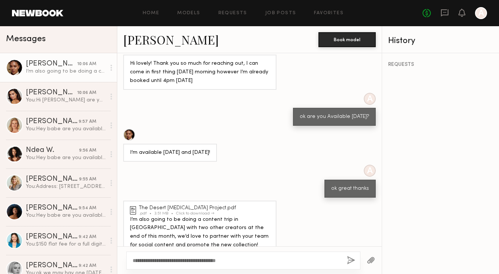
click at [187, 261] on textarea "**********" at bounding box center [237, 260] width 208 height 7
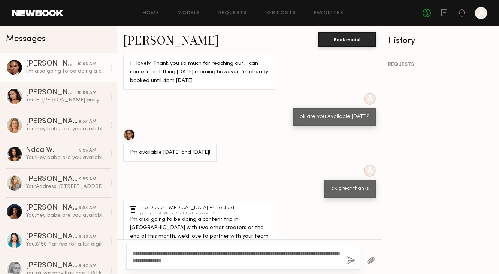
click at [188, 257] on textarea "**********" at bounding box center [237, 256] width 208 height 15
click at [188, 260] on textarea "**********" at bounding box center [237, 256] width 208 height 15
click at [283, 259] on textarea "**********" at bounding box center [237, 256] width 208 height 15
click at [230, 266] on div "**********" at bounding box center [243, 256] width 234 height 25
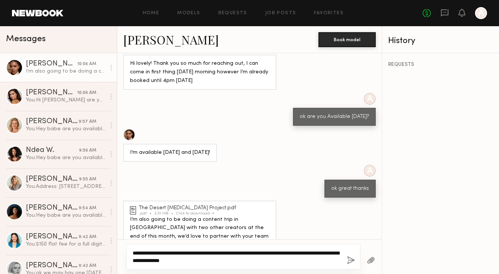
click at [246, 261] on textarea "**********" at bounding box center [237, 256] width 208 height 15
click at [257, 262] on textarea "**********" at bounding box center [237, 256] width 208 height 15
click at [263, 260] on textarea "**********" at bounding box center [237, 256] width 208 height 15
click at [307, 260] on textarea "**********" at bounding box center [237, 256] width 208 height 15
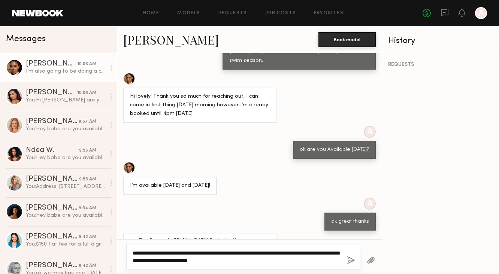
scroll to position [450, 0]
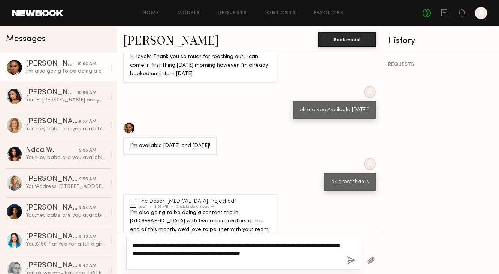
type textarea "**********"
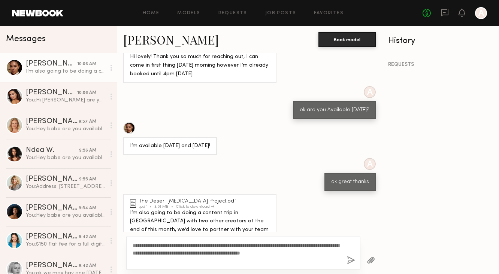
click at [355, 261] on button "button" at bounding box center [351, 260] width 8 height 9
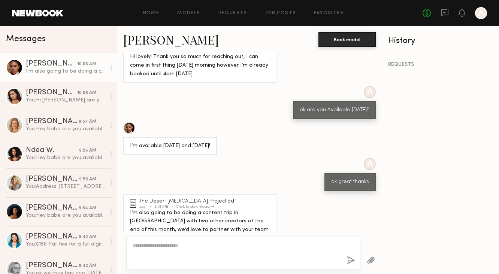
scroll to position [553, 0]
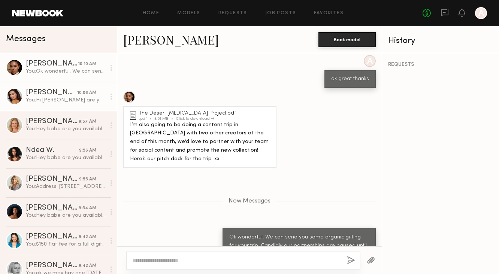
click at [68, 94] on div "[PERSON_NAME]" at bounding box center [51, 92] width 51 height 7
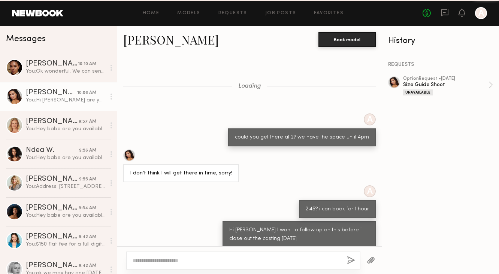
scroll to position [250, 0]
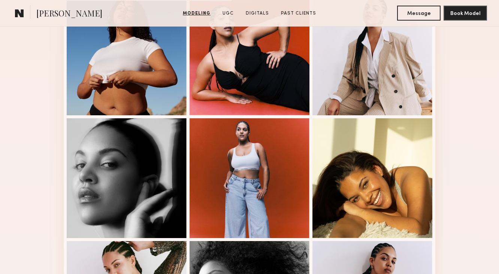
scroll to position [202, 0]
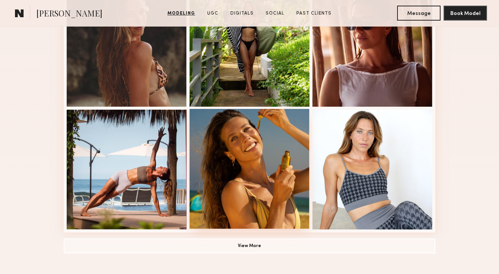
scroll to position [473, 0]
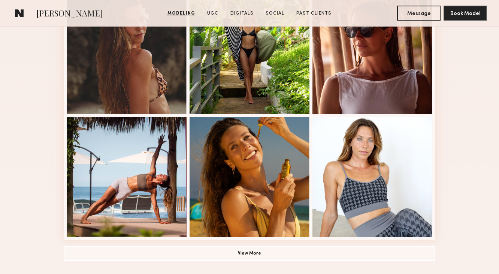
click at [228, 255] on button "View More" at bounding box center [250, 253] width 372 height 15
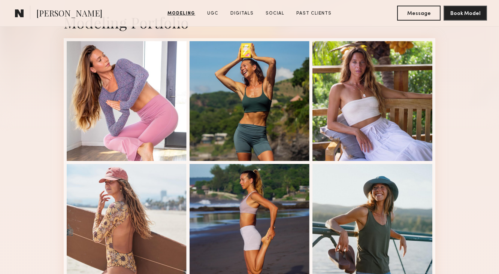
scroll to position [0, 0]
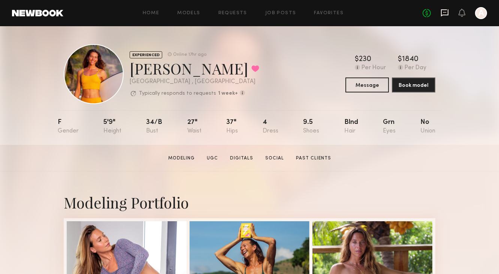
click at [442, 16] on icon at bounding box center [444, 12] width 7 height 7
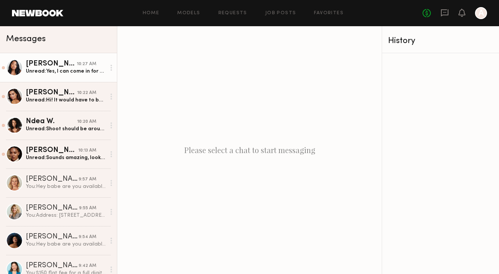
click at [63, 77] on link "[PERSON_NAME] 10:27 AM Unread: Yes, I can come in for a casting [DATE]. What ti…" at bounding box center [58, 67] width 117 height 29
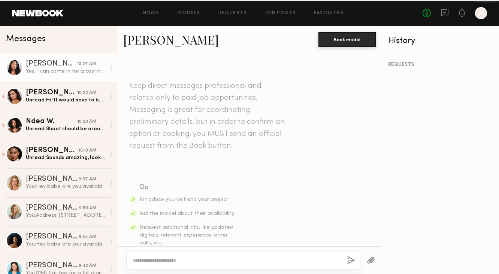
scroll to position [375, 0]
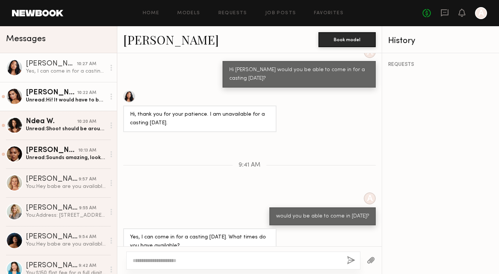
click at [70, 92] on div "Ella J." at bounding box center [51, 92] width 51 height 7
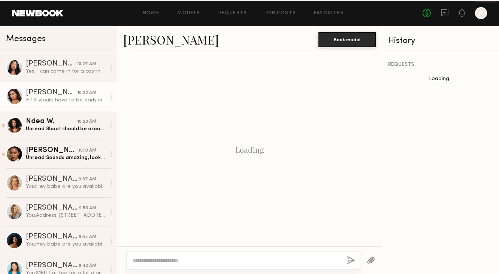
scroll to position [243, 0]
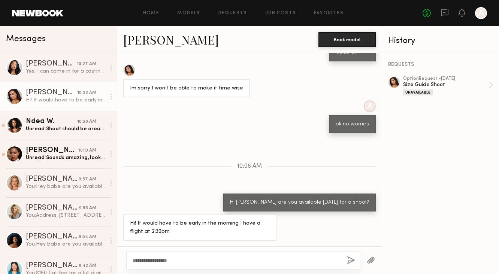
type textarea "**********"
click at [351, 264] on button "button" at bounding box center [351, 260] width 8 height 9
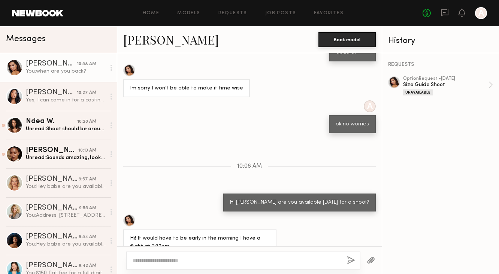
scroll to position [336, 0]
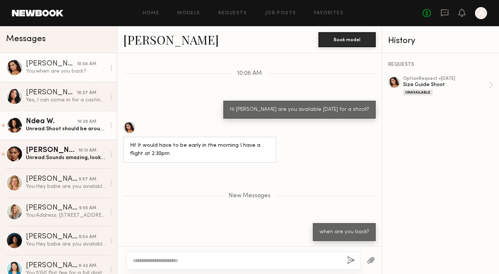
click at [66, 119] on div "Ndea W." at bounding box center [51, 121] width 51 height 7
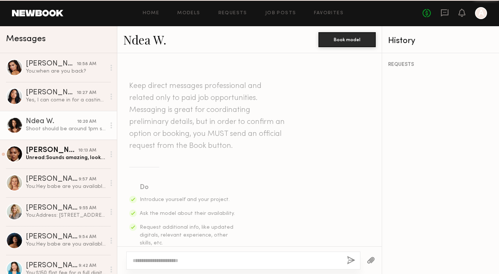
scroll to position [308, 0]
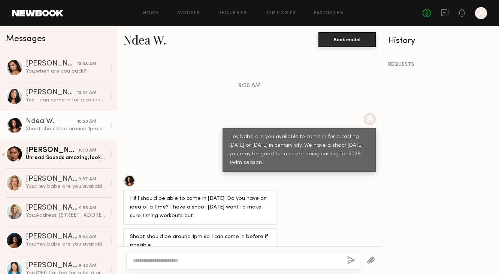
click at [136, 175] on div at bounding box center [199, 181] width 153 height 12
click at [131, 175] on div at bounding box center [129, 181] width 12 height 12
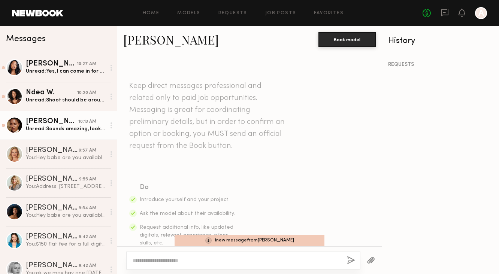
scroll to position [553, 0]
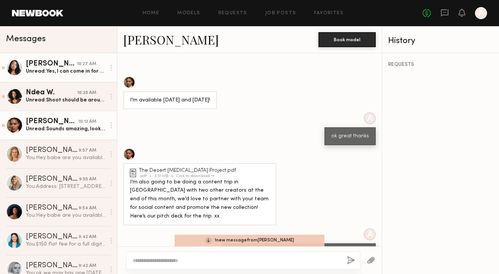
click at [48, 75] on div "Unread: Yes, I can come in for a casting [DATE]. What times do you have availab…" at bounding box center [66, 71] width 80 height 7
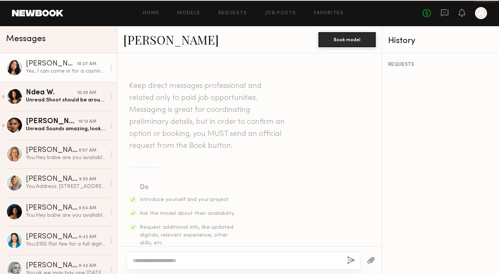
scroll to position [375, 0]
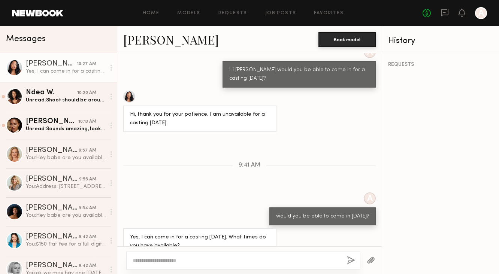
type textarea "*"
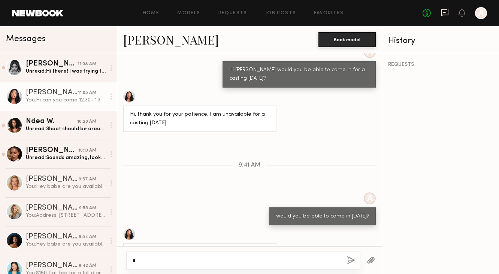
scroll to position [468, 0]
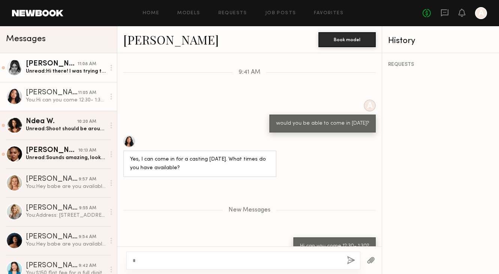
click at [93, 58] on link "[PERSON_NAME] 11:08 AM Unread: Hi there! I was trying to make those times work …" at bounding box center [58, 67] width 117 height 29
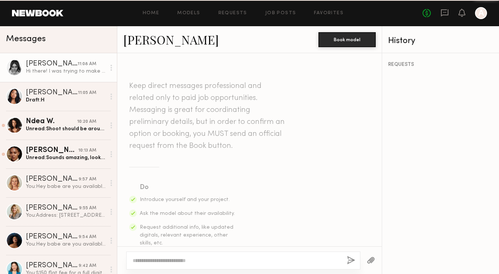
scroll to position [413, 0]
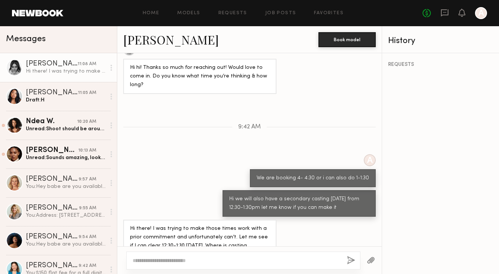
click at [233, 258] on textarea at bounding box center [237, 260] width 208 height 7
type textarea "**********"
click at [350, 258] on button "button" at bounding box center [351, 260] width 8 height 9
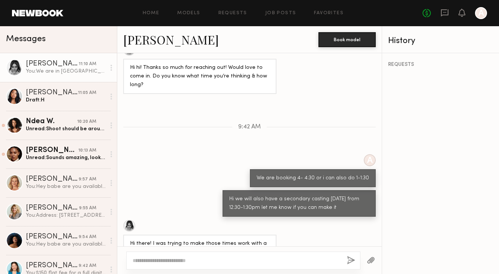
scroll to position [506, 0]
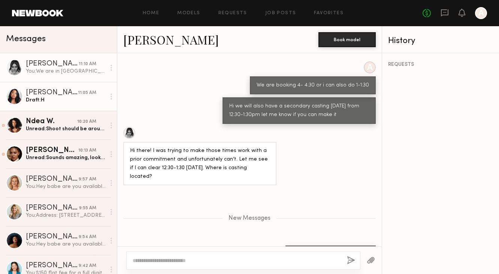
click at [54, 108] on link "[PERSON_NAME] 11:05 AM Draft: H" at bounding box center [58, 96] width 117 height 29
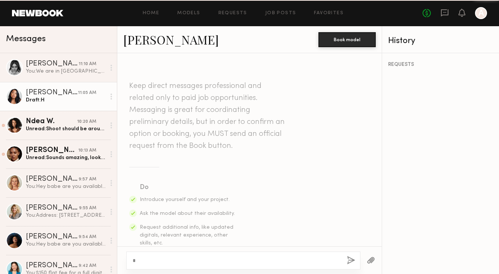
scroll to position [411, 0]
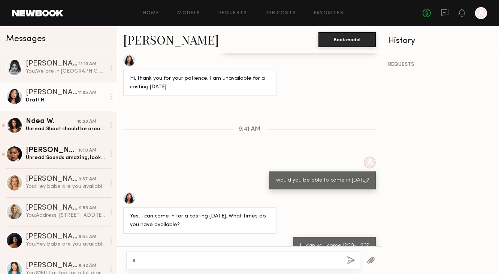
click at [158, 263] on textarea "*" at bounding box center [237, 260] width 208 height 7
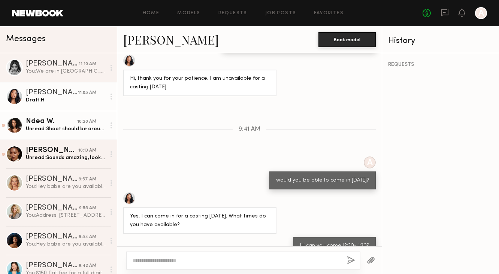
click at [69, 125] on div "Ndea W." at bounding box center [51, 121] width 51 height 7
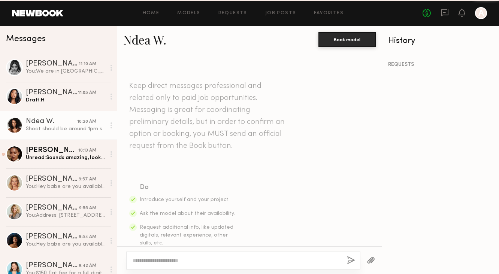
scroll to position [308, 0]
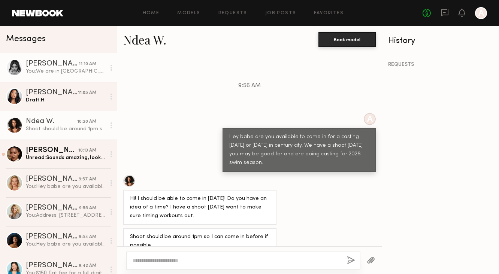
click at [98, 60] on link "[PERSON_NAME] 11:10 AM You: We are in [GEOGRAPHIC_DATA]" at bounding box center [58, 67] width 117 height 29
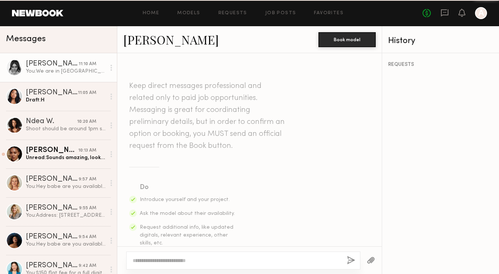
scroll to position [449, 0]
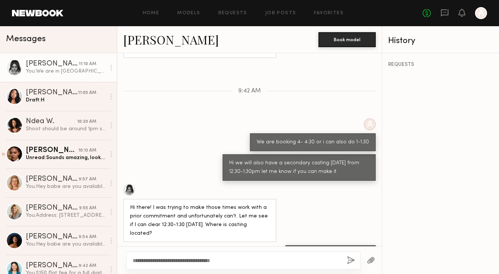
type textarea "**********"
click at [351, 262] on button "button" at bounding box center [351, 260] width 8 height 9
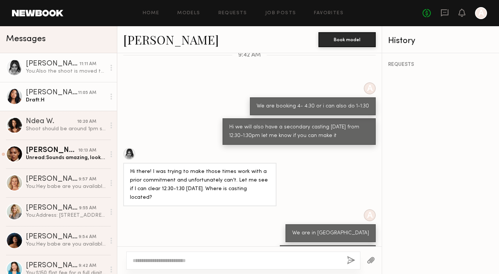
click at [85, 85] on link "[PERSON_NAME] 11:05 AM Draft: H" at bounding box center [58, 96] width 117 height 29
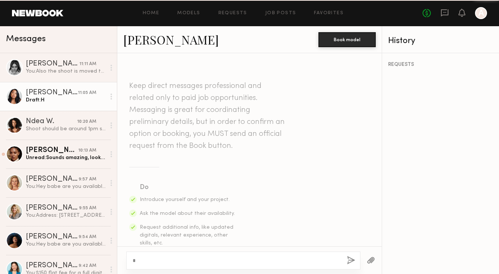
scroll to position [411, 0]
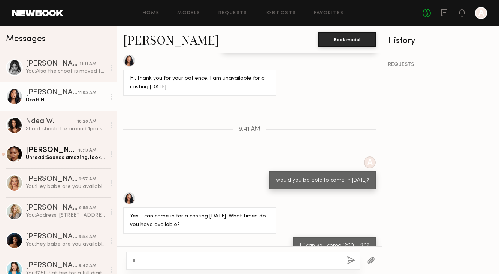
click at [167, 267] on div "*" at bounding box center [243, 261] width 234 height 18
click at [163, 260] on textarea "*" at bounding box center [237, 260] width 208 height 7
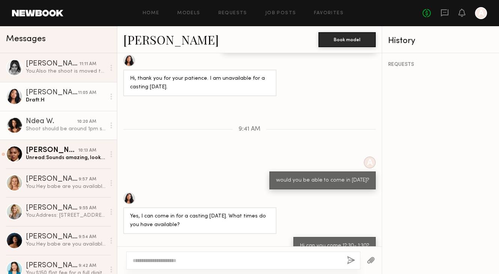
click at [81, 119] on div "10:20 AM" at bounding box center [86, 121] width 19 height 7
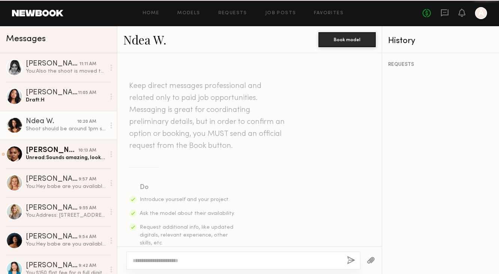
scroll to position [308, 0]
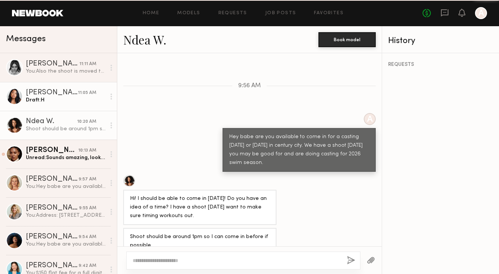
click at [73, 98] on div "Draft: H" at bounding box center [66, 100] width 80 height 7
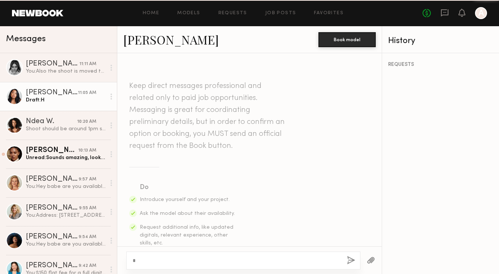
scroll to position [411, 0]
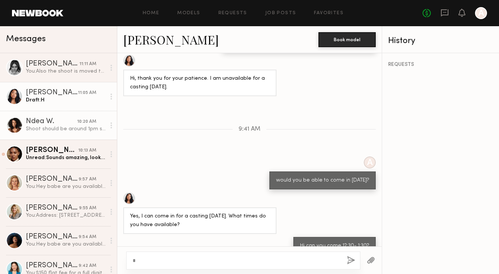
click at [103, 125] on div "Shoot should be around 1pm so I can come in before if possible." at bounding box center [66, 128] width 80 height 7
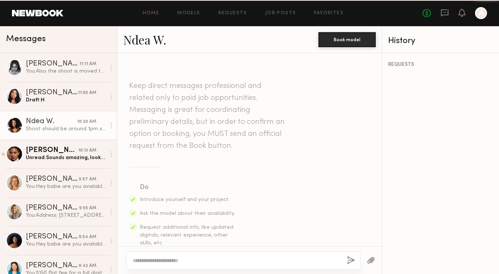
scroll to position [308, 0]
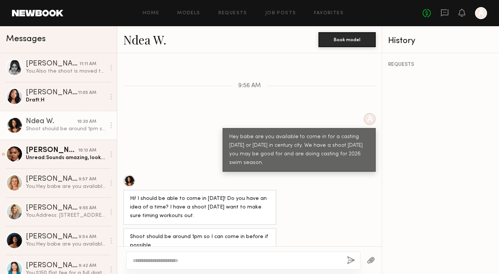
click at [195, 258] on textarea at bounding box center [237, 260] width 208 height 7
type textarea "**********"
click at [349, 261] on button "button" at bounding box center [351, 260] width 8 height 9
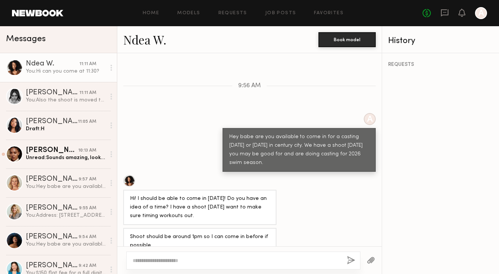
scroll to position [386, 0]
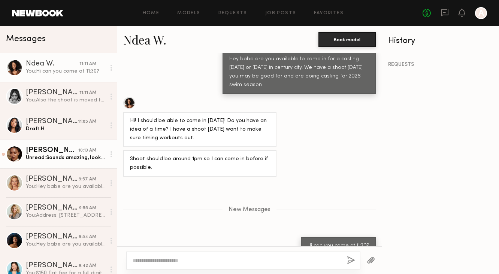
click at [79, 155] on div "Unread: Sounds amazing, looking forward to it!" at bounding box center [66, 157] width 80 height 7
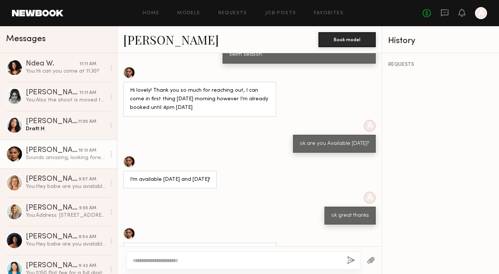
scroll to position [532, 0]
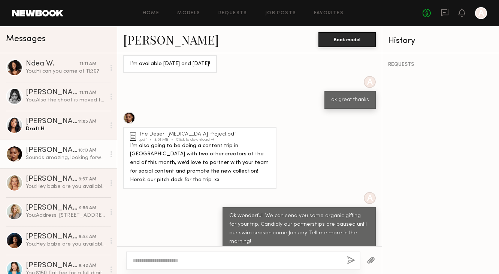
click at [131, 112] on div at bounding box center [129, 118] width 12 height 12
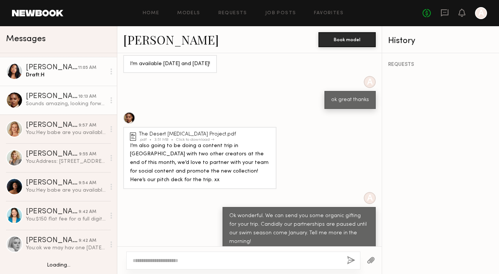
scroll to position [60, 0]
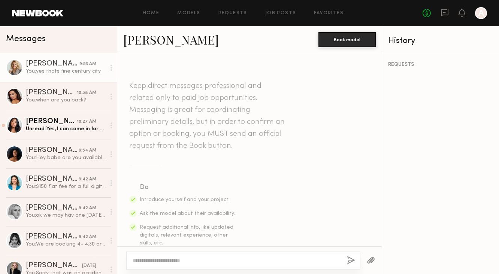
scroll to position [586, 0]
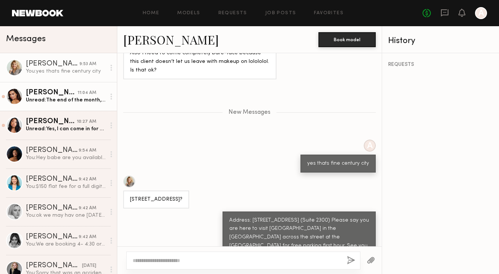
click at [76, 102] on div "Unread: The end of the month, I’m still unsure of my return date" at bounding box center [66, 100] width 80 height 7
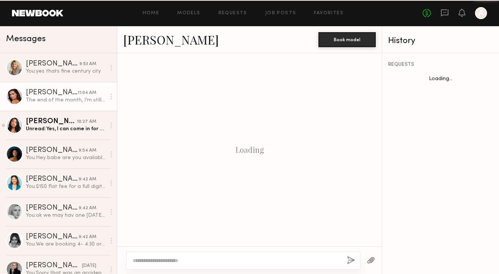
scroll to position [258, 0]
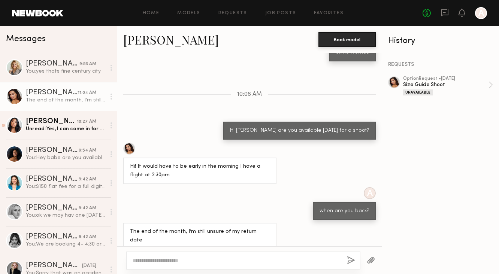
type textarea "*"
type textarea "**********"
click at [355, 261] on button "button" at bounding box center [351, 260] width 8 height 9
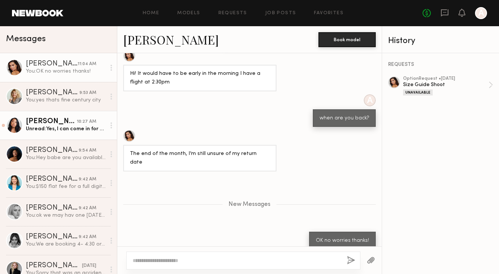
click at [55, 128] on div "Unread: Yes, I can come in for a casting [DATE]. What times do you have availab…" at bounding box center [66, 128] width 80 height 7
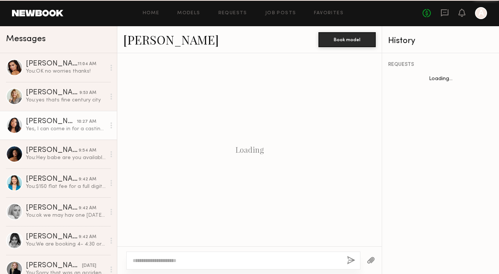
scroll to position [375, 0]
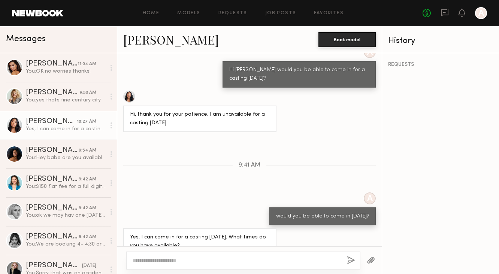
click at [148, 44] on link "[PERSON_NAME]" at bounding box center [171, 39] width 96 height 16
click at [216, 263] on textarea at bounding box center [237, 260] width 208 height 7
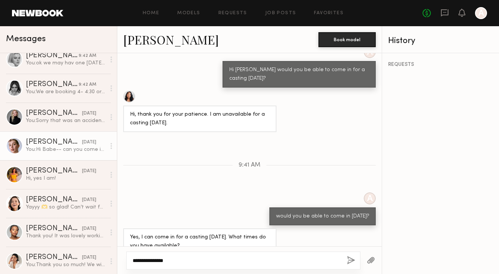
scroll to position [153, 0]
type textarea "**********"
click at [84, 153] on link "[PERSON_NAME] [DATE] You: Hi Babe-- can you come in for a casting [DATE]?" at bounding box center [58, 145] width 117 height 29
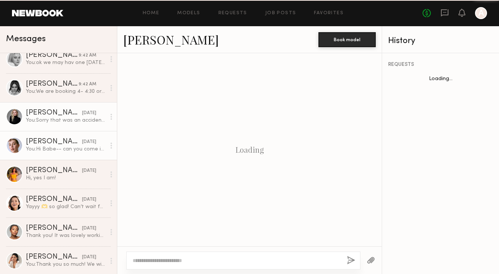
scroll to position [199, 0]
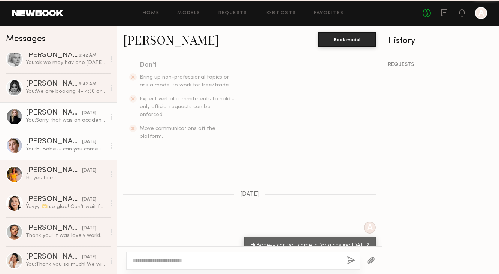
click at [82, 115] on div "[DATE]" at bounding box center [89, 113] width 14 height 7
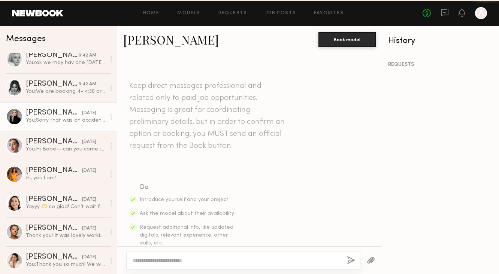
scroll to position [979, 0]
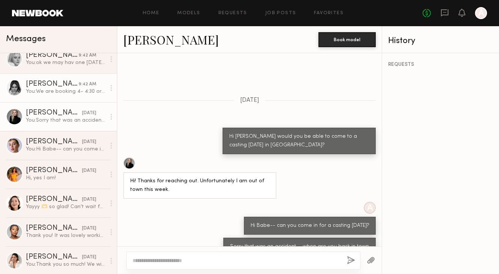
click at [77, 93] on div "You: We are booking 4- 4:30 or i can also do 1-1:30" at bounding box center [66, 91] width 80 height 7
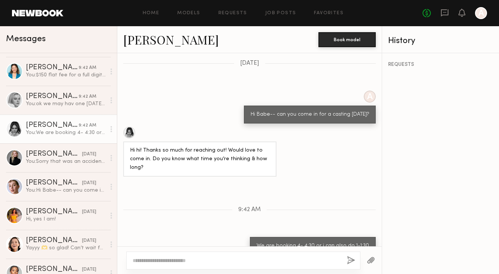
scroll to position [109, 0]
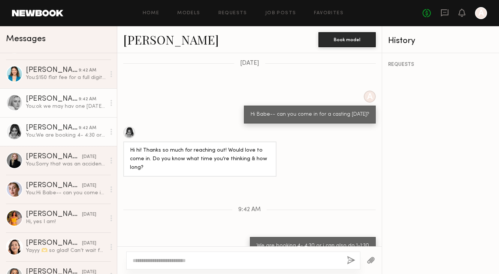
click at [76, 103] on div "You: ok we may hav one [DATE] as well" at bounding box center [66, 106] width 80 height 7
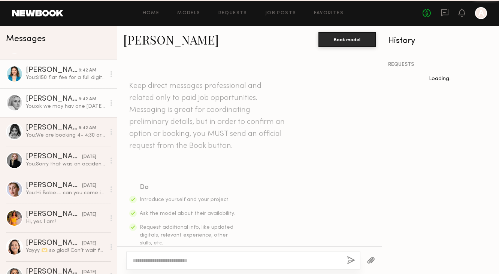
scroll to position [385, 0]
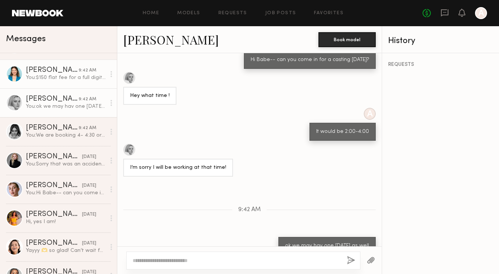
click at [76, 69] on div "[PERSON_NAME]" at bounding box center [52, 70] width 53 height 7
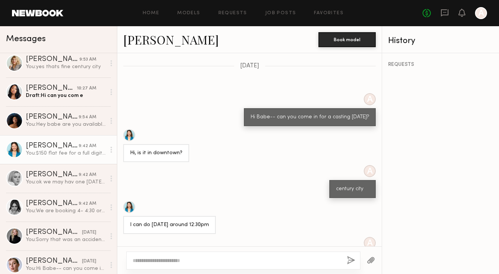
scroll to position [332, 0]
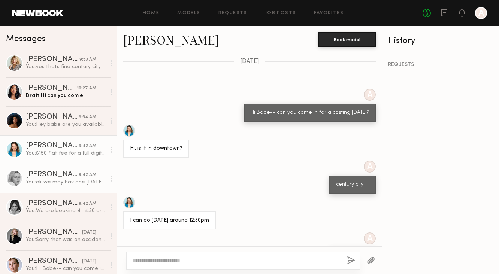
click at [87, 179] on div "You: ok we may hav one [DATE] as well" at bounding box center [66, 182] width 80 height 7
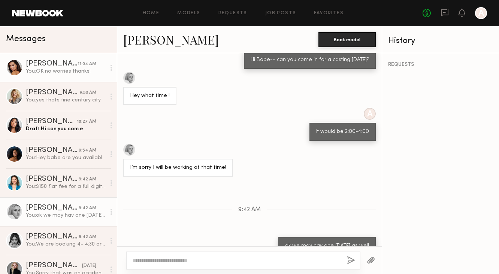
click at [86, 73] on div "You: OK no worries thanks!" at bounding box center [66, 71] width 80 height 7
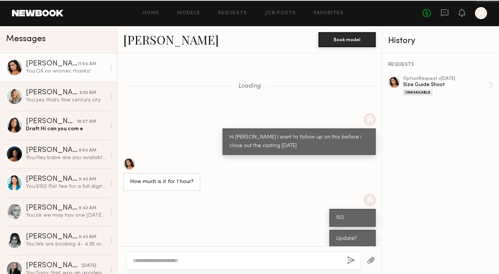
scroll to position [294, 0]
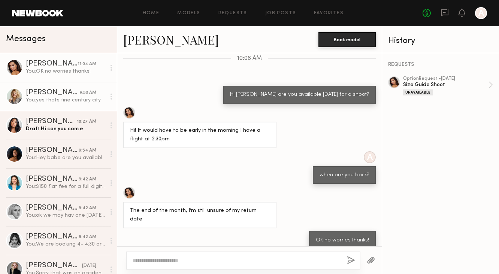
click at [81, 91] on div "9:53 AM" at bounding box center [87, 93] width 17 height 7
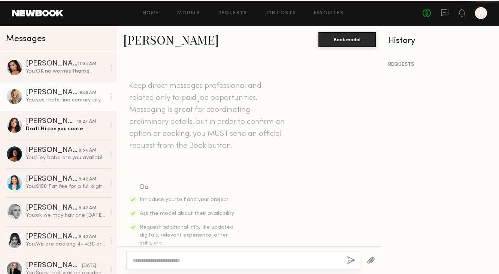
scroll to position [530, 0]
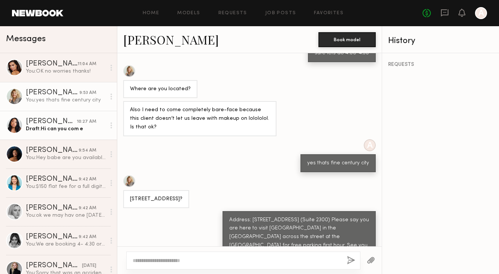
click at [80, 117] on link "[PERSON_NAME] 10:27 AM Draft: Hi can you com e" at bounding box center [58, 125] width 117 height 29
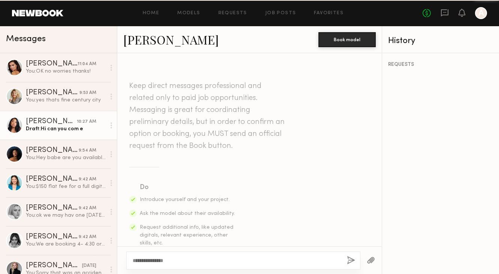
scroll to position [375, 0]
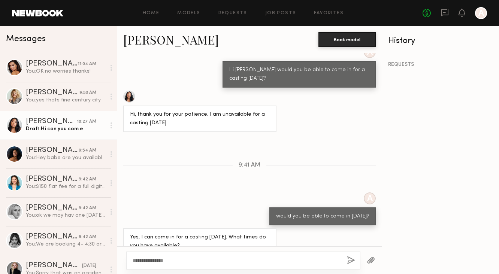
click at [183, 263] on textarea "**********" at bounding box center [237, 260] width 208 height 7
click at [174, 260] on textarea "**********" at bounding box center [237, 260] width 208 height 7
type textarea "**********"
click at [222, 264] on div "**********" at bounding box center [243, 261] width 234 height 18
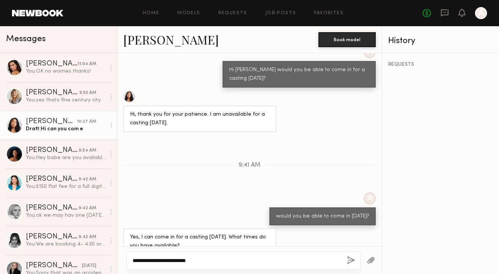
click at [231, 260] on textarea "**********" at bounding box center [237, 260] width 208 height 7
click at [354, 264] on button "button" at bounding box center [351, 260] width 8 height 9
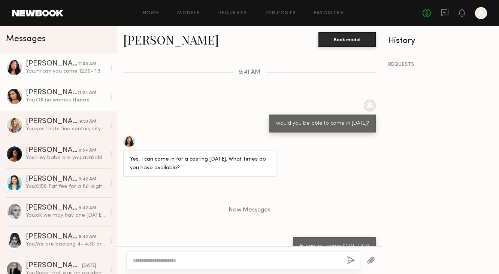
click at [104, 94] on div "Ella J. 11:04 AM" at bounding box center [66, 92] width 80 height 7
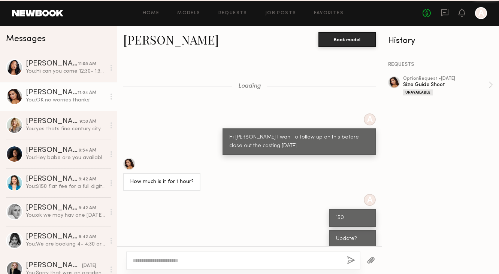
scroll to position [294, 0]
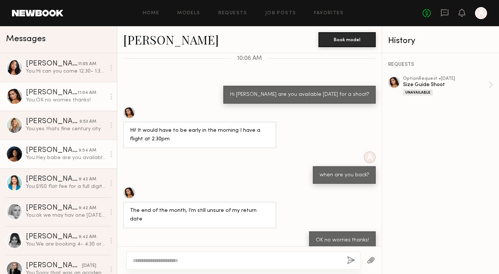
click at [68, 140] on link "[PERSON_NAME] 9:54 AM You: Hey babe are you available to come in for a casting …" at bounding box center [58, 154] width 117 height 29
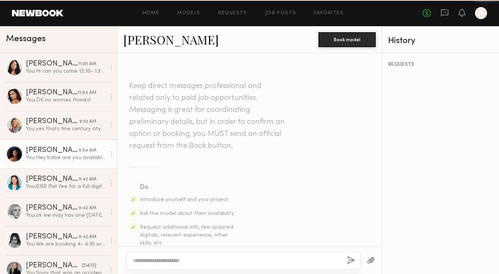
scroll to position [225, 0]
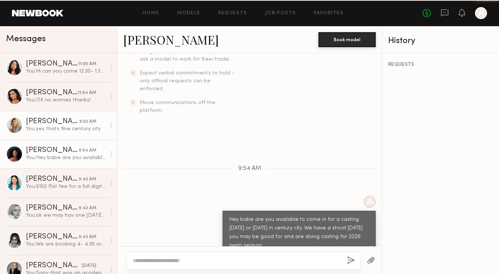
click at [67, 131] on div "You: yes thats fine century city" at bounding box center [66, 128] width 80 height 7
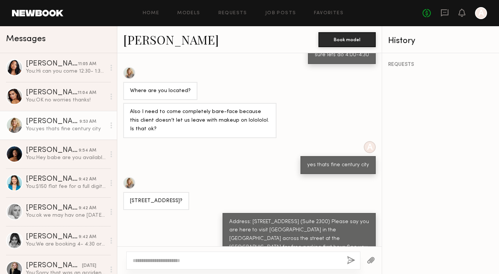
scroll to position [530, 0]
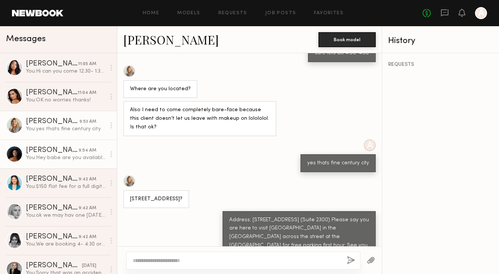
click at [78, 166] on link "Kiara L. 9:54 AM You: Hey babe are you available to come in for a casting today…" at bounding box center [58, 154] width 117 height 29
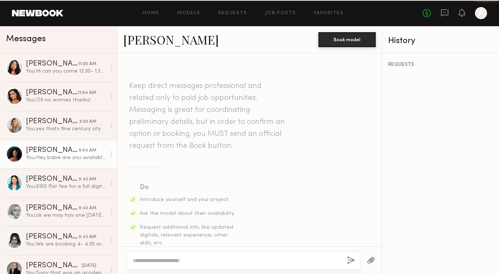
scroll to position [225, 0]
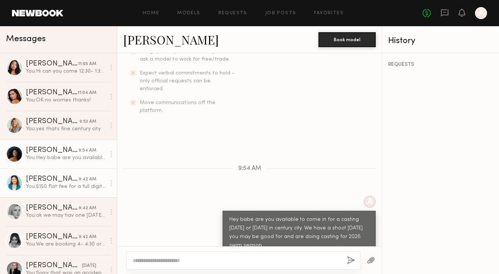
click at [79, 177] on div "Genia D." at bounding box center [52, 179] width 53 height 7
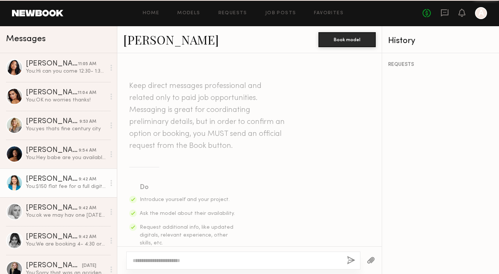
scroll to position [537, 0]
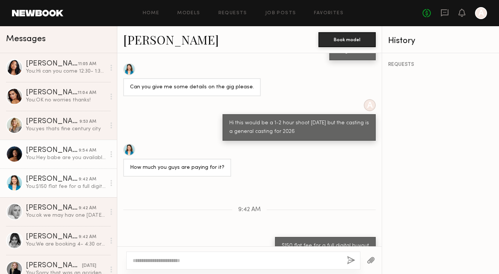
click at [80, 151] on div "9:54 AM" at bounding box center [88, 150] width 18 height 7
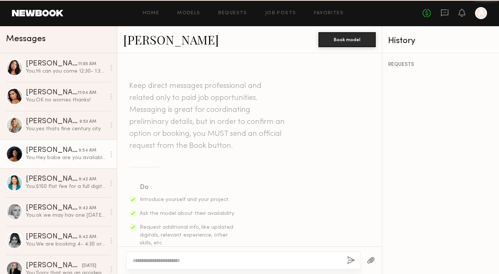
scroll to position [225, 0]
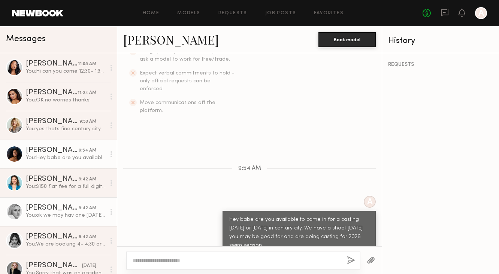
click at [55, 205] on div "MACKENZIE E." at bounding box center [52, 207] width 53 height 7
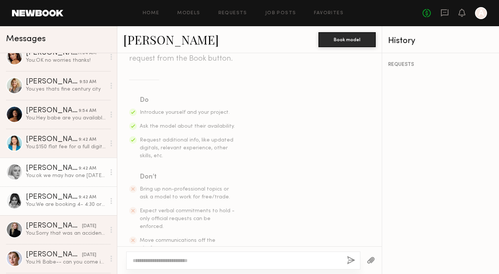
scroll to position [40, 0]
click at [87, 209] on link "McKenzie M. 9:42 AM You: We are booking 4- 4:30 or i can also do 1-1:30" at bounding box center [58, 200] width 117 height 29
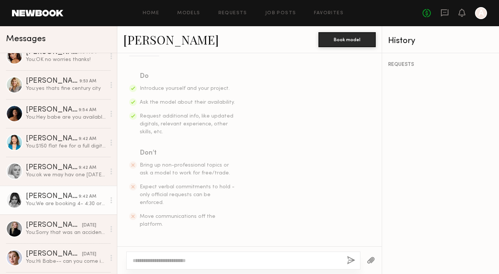
scroll to position [330, 0]
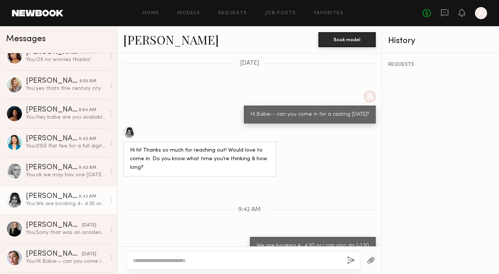
click at [179, 43] on link "[PERSON_NAME]" at bounding box center [171, 39] width 96 height 16
click at [261, 248] on div at bounding box center [249, 260] width 264 height 28
click at [255, 257] on textarea at bounding box center [237, 260] width 208 height 7
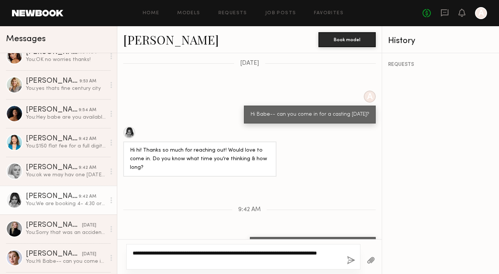
type textarea "**********"
click at [355, 259] on div "**********" at bounding box center [243, 256] width 234 height 25
click at [349, 260] on button "button" at bounding box center [351, 260] width 8 height 9
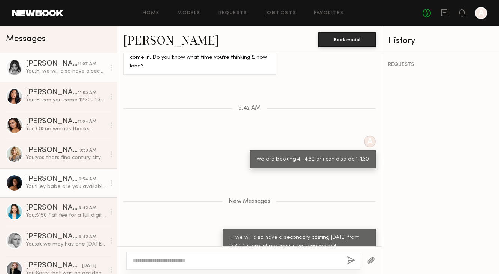
click at [58, 194] on link "Kiara L. 9:54 AM You: Hey babe are you available to come in for a casting today…" at bounding box center [58, 183] width 117 height 29
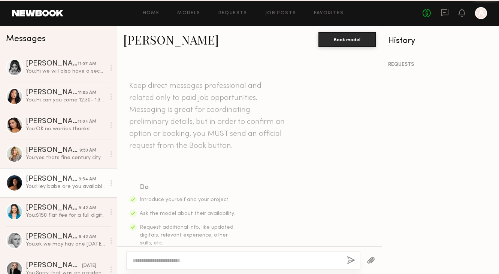
scroll to position [225, 0]
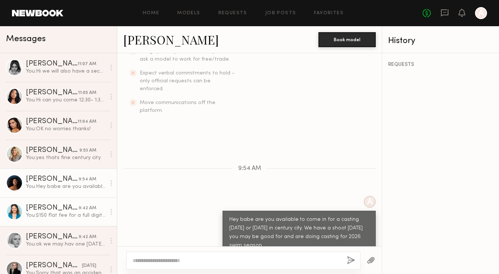
click at [59, 213] on div "You: $150 flat fee for a full digital buyout" at bounding box center [66, 215] width 80 height 7
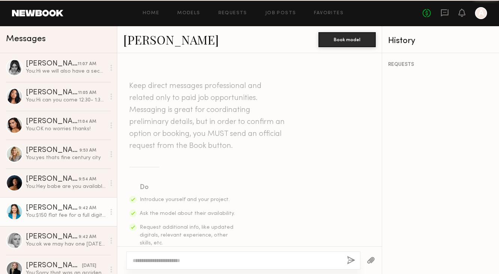
scroll to position [537, 0]
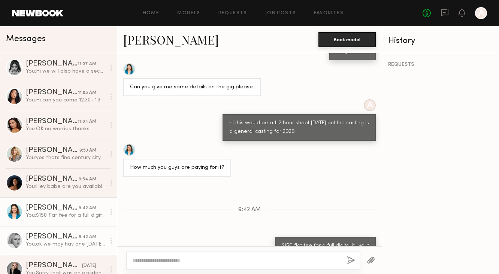
click at [58, 238] on div "[PERSON_NAME]" at bounding box center [52, 236] width 53 height 7
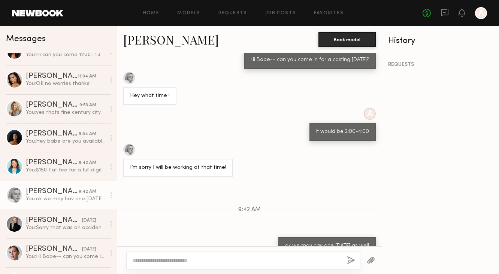
scroll to position [48, 0]
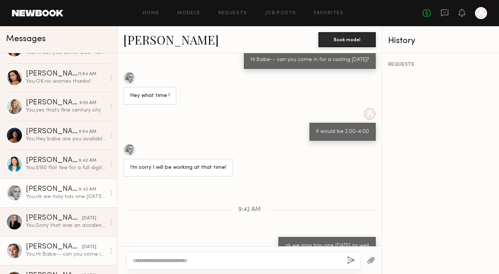
click at [58, 237] on link "Audrey M. yesterday You: Hi Babe-- can you come in for a casting tomorrow?" at bounding box center [58, 250] width 117 height 29
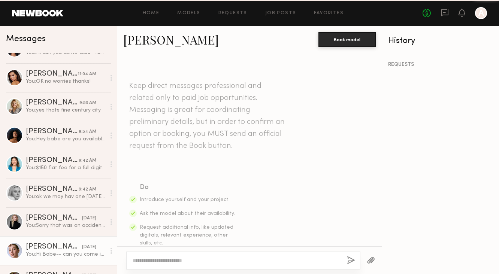
scroll to position [199, 0]
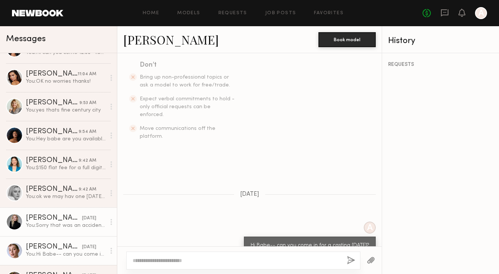
click at [59, 226] on div "You: Sorry that was an accident-- when are you back in town" at bounding box center [66, 225] width 80 height 7
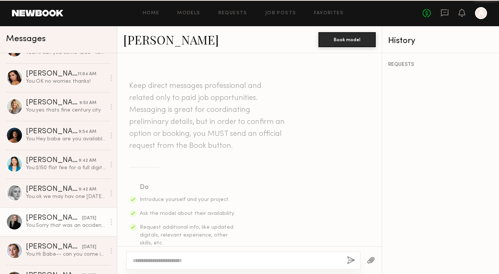
scroll to position [979, 0]
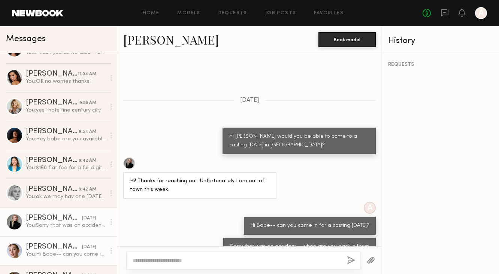
click at [55, 245] on div "Audrey M." at bounding box center [54, 246] width 56 height 7
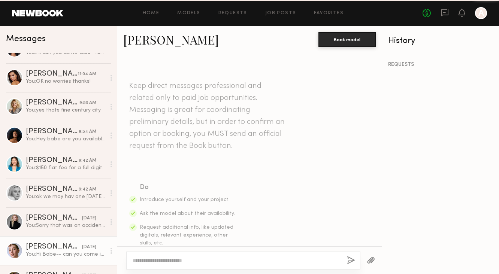
scroll to position [199, 0]
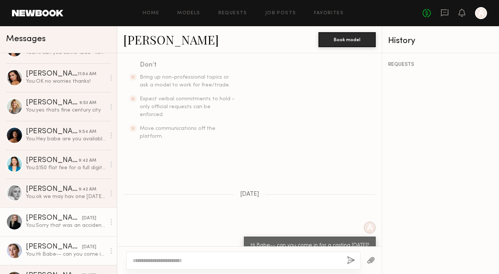
click at [57, 224] on div "You: Sorry that was an accident-- when are you back in town" at bounding box center [66, 225] width 80 height 7
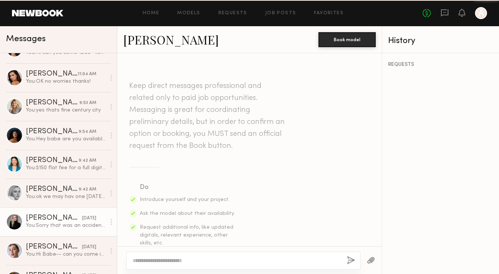
scroll to position [979, 0]
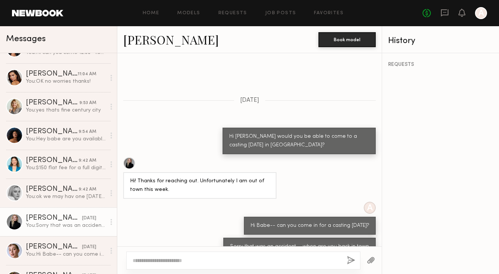
click at [164, 35] on link "Kelsey K." at bounding box center [171, 39] width 96 height 16
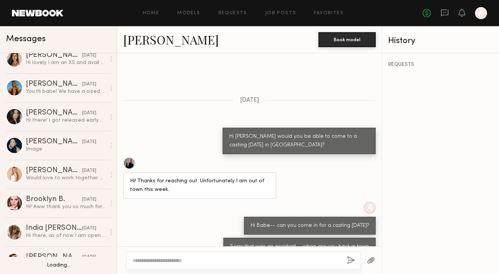
scroll to position [594, 0]
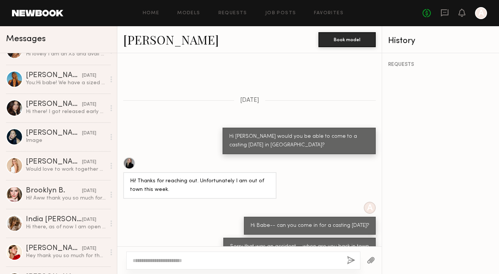
click at [194, 16] on div "Home Models Requests Job Posts Favorites Sign Out No fees up to $5,000 A" at bounding box center [275, 13] width 424 height 12
click at [194, 12] on link "Models" at bounding box center [188, 13] width 23 height 5
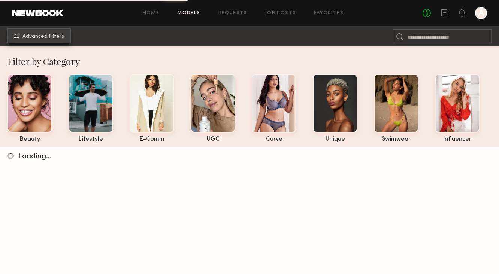
click at [66, 34] on button "Advanced Filters" at bounding box center [38, 35] width 63 height 15
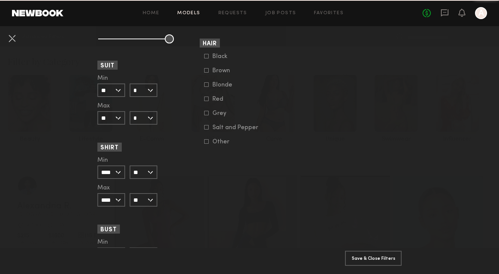
scroll to position [718, 0]
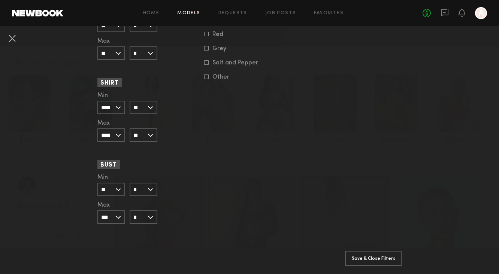
click at [112, 191] on input "**" at bounding box center [111, 189] width 28 height 13
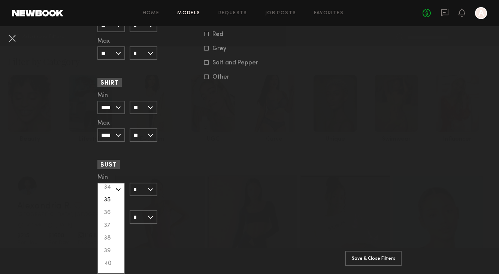
scroll to position [126, 0]
click at [113, 212] on div "36" at bounding box center [111, 216] width 26 height 13
type input "**"
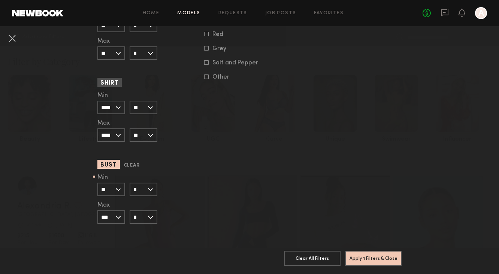
click at [139, 192] on input "*" at bounding box center [144, 189] width 28 height 13
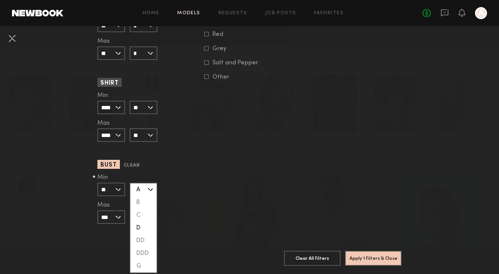
click at [140, 225] on div "D" at bounding box center [143, 228] width 26 height 13
type input "*"
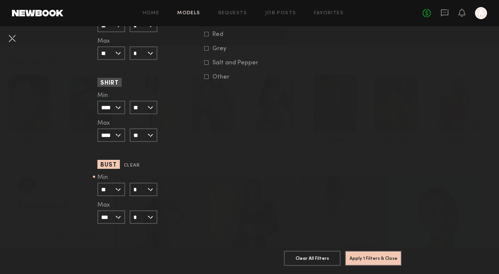
click at [122, 215] on input "***" at bounding box center [111, 216] width 28 height 13
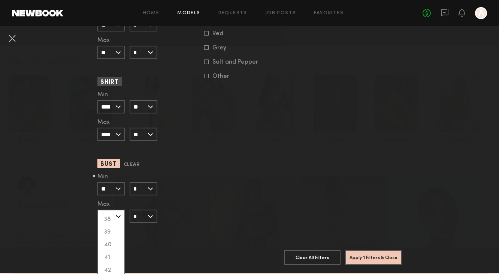
scroll to position [178, 0]
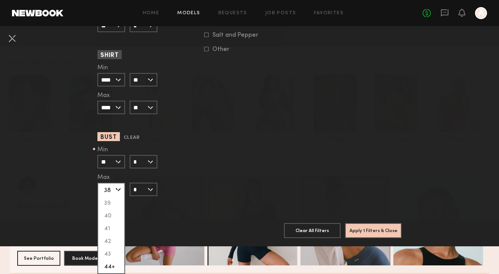
click at [116, 187] on div "38" at bounding box center [111, 190] width 26 height 13
type input "**"
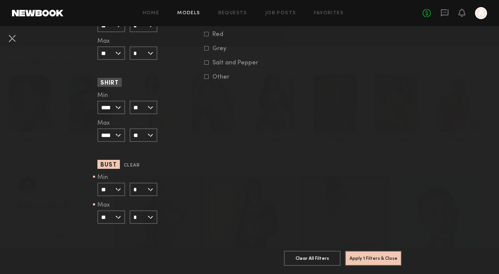
click at [146, 212] on input "*" at bounding box center [144, 216] width 28 height 13
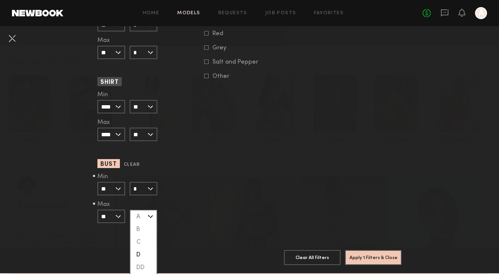
click at [143, 257] on div "D" at bounding box center [143, 255] width 26 height 13
type input "*"
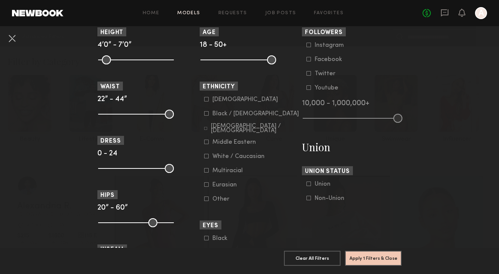
scroll to position [351, 0]
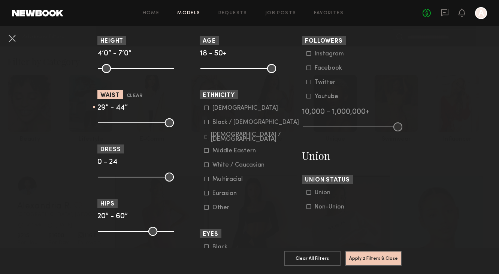
type input "**"
drag, startPoint x: 104, startPoint y: 125, endPoint x: 94, endPoint y: 129, distance: 10.7
click at [98, 127] on input "range" at bounding box center [136, 122] width 76 height 9
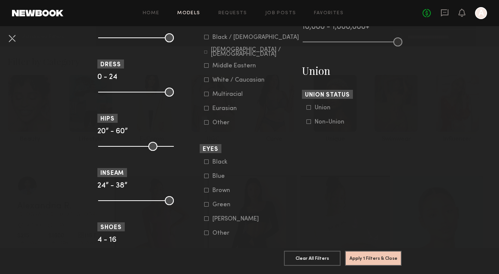
scroll to position [437, 0]
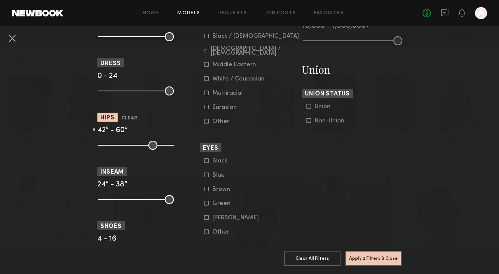
drag, startPoint x: 104, startPoint y: 150, endPoint x: 139, endPoint y: 157, distance: 35.3
type input "**"
click at [139, 150] on input "range" at bounding box center [136, 145] width 76 height 9
drag, startPoint x: 171, startPoint y: 146, endPoint x: 143, endPoint y: 154, distance: 29.2
type input "**"
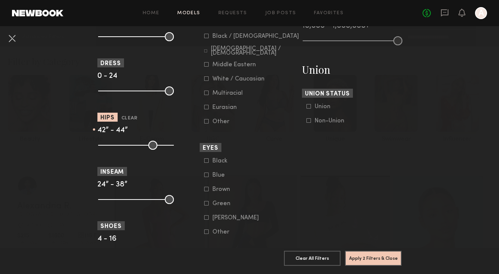
click at [143, 150] on input "range" at bounding box center [136, 145] width 76 height 9
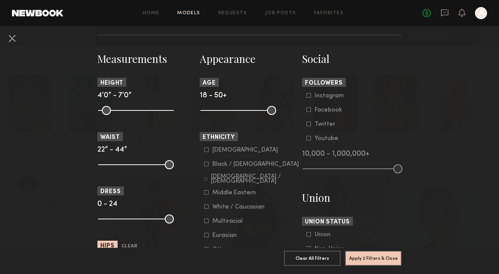
scroll to position [303, 0]
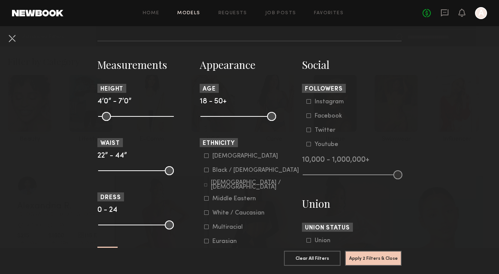
click at [104, 167] on common-range-minmax at bounding box center [135, 170] width 76 height 9
drag, startPoint x: 104, startPoint y: 167, endPoint x: 134, endPoint y: 178, distance: 31.6
type input "**"
click at [134, 175] on input "range" at bounding box center [136, 170] width 76 height 9
drag, startPoint x: 167, startPoint y: 175, endPoint x: 142, endPoint y: 181, distance: 25.5
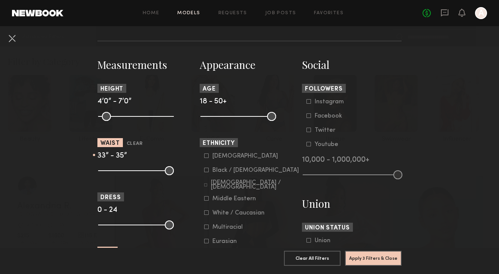
type input "**"
click at [142, 175] on input "range" at bounding box center [136, 170] width 76 height 9
click at [372, 258] on button "Apply 3 Filters & Close" at bounding box center [373, 258] width 57 height 15
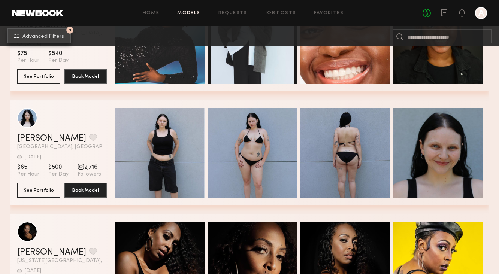
scroll to position [195, 0]
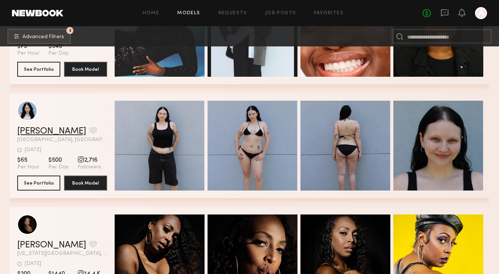
click at [44, 133] on link "Sophie L." at bounding box center [51, 131] width 69 height 9
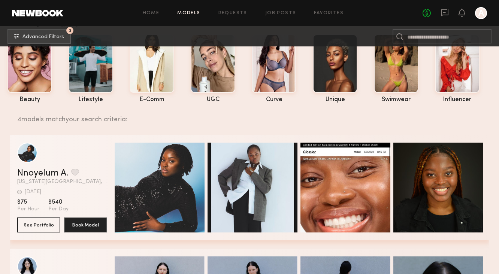
scroll to position [0, 0]
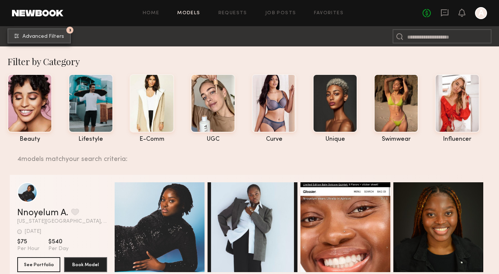
click at [48, 39] on span "Advanced Filters" at bounding box center [43, 36] width 42 height 5
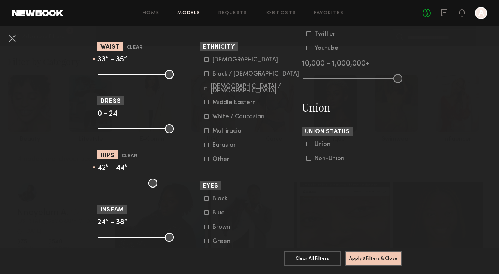
scroll to position [399, 0]
type input "**"
click at [145, 187] on input "range" at bounding box center [136, 183] width 76 height 9
click at [369, 257] on button "Apply 3 Filters & Close" at bounding box center [373, 258] width 57 height 15
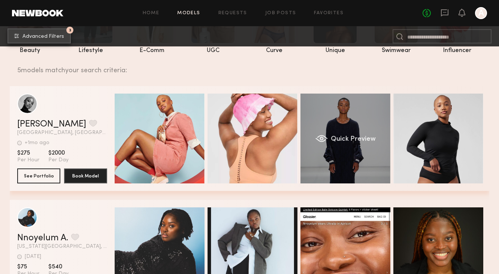
scroll to position [90, 0]
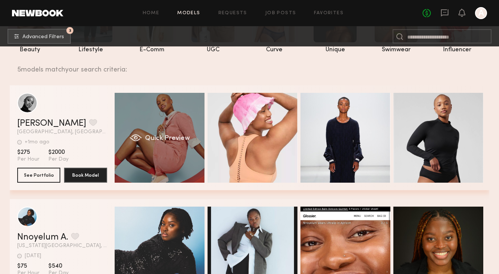
click at [185, 127] on div "Quick Preview" at bounding box center [160, 138] width 90 height 90
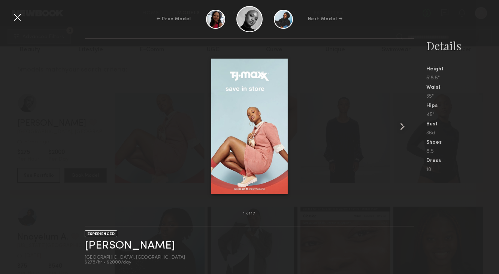
click at [398, 125] on common-icon at bounding box center [402, 127] width 12 height 12
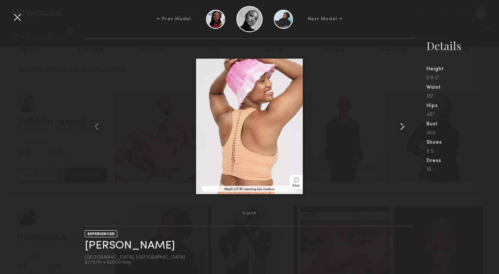
click at [398, 125] on common-icon at bounding box center [402, 127] width 12 height 12
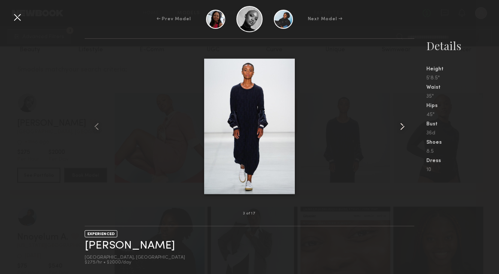
click at [398, 125] on common-icon at bounding box center [402, 127] width 12 height 12
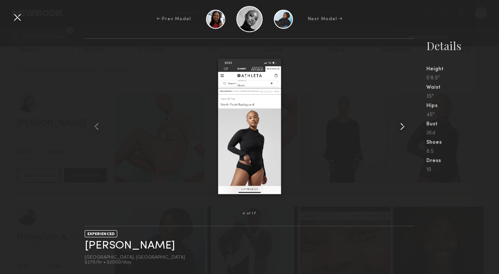
click at [398, 125] on common-icon at bounding box center [402, 127] width 12 height 12
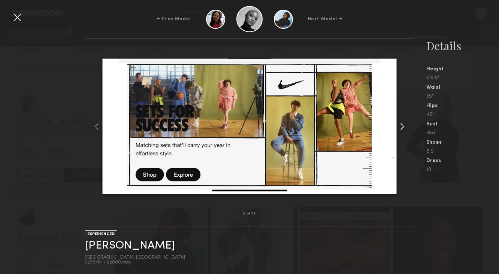
click at [398, 125] on common-icon at bounding box center [402, 127] width 12 height 12
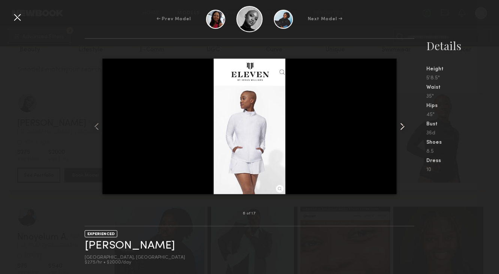
click at [398, 125] on common-icon at bounding box center [402, 127] width 12 height 12
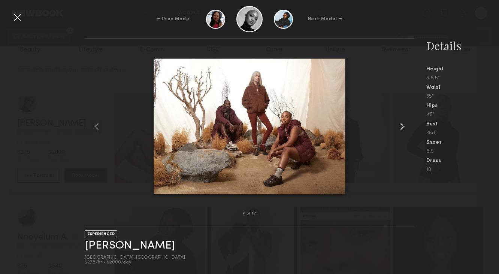
click at [398, 125] on common-icon at bounding box center [402, 127] width 12 height 12
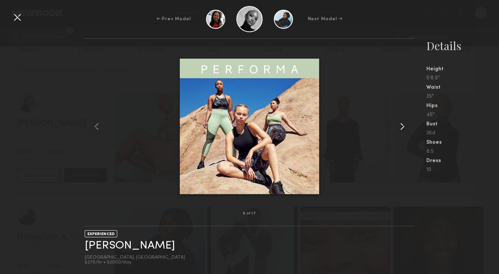
click at [398, 125] on common-icon at bounding box center [402, 127] width 12 height 12
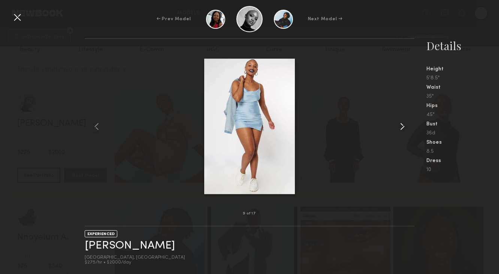
click at [398, 125] on common-icon at bounding box center [402, 127] width 12 height 12
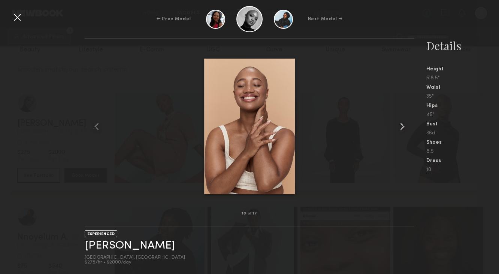
click at [398, 125] on common-icon at bounding box center [402, 127] width 12 height 12
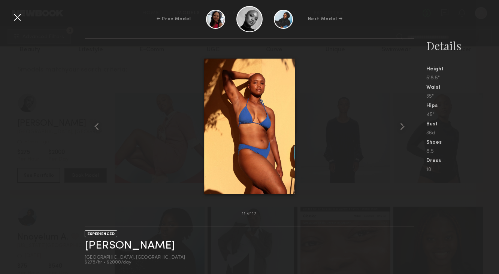
click at [21, 19] on div at bounding box center [17, 17] width 12 height 12
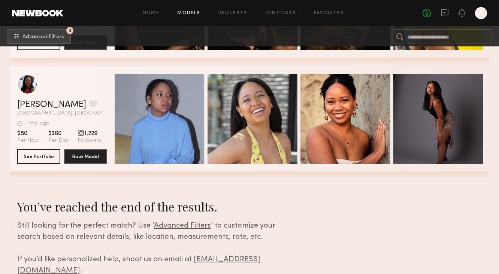
scroll to position [588, 0]
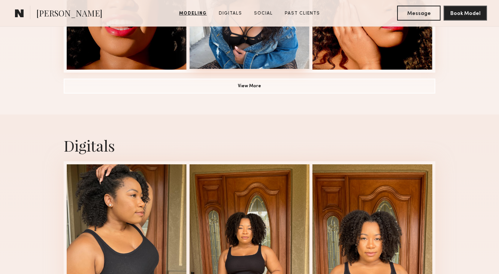
scroll to position [806, 0]
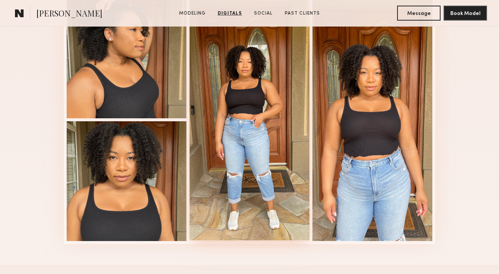
click at [236, 99] on div at bounding box center [250, 119] width 120 height 243
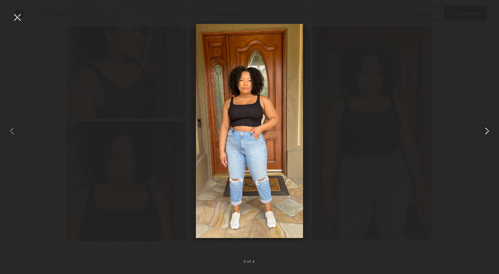
click at [486, 128] on common-icon at bounding box center [487, 131] width 12 height 12
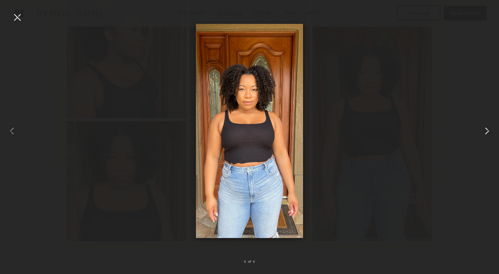
click at [486, 128] on common-icon at bounding box center [487, 131] width 12 height 12
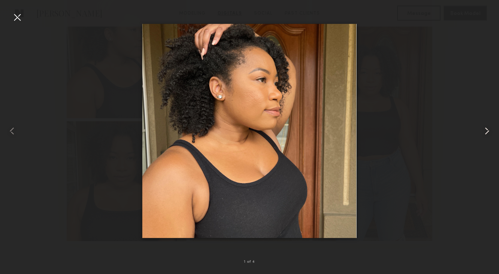
click at [486, 128] on common-icon at bounding box center [487, 131] width 12 height 12
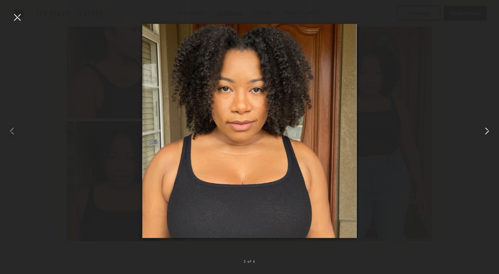
click at [486, 128] on common-icon at bounding box center [487, 131] width 12 height 12
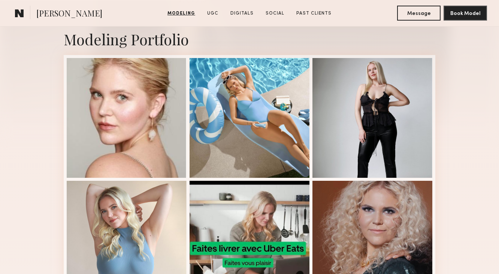
scroll to position [211, 0]
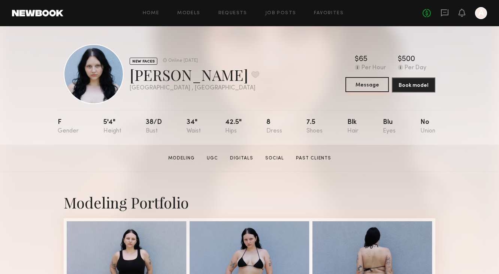
click at [362, 86] on button "Message" at bounding box center [366, 84] width 43 height 15
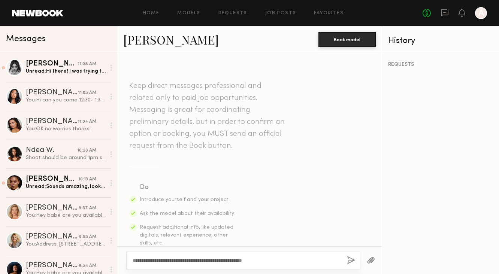
type textarea "**********"
click at [351, 262] on button "button" at bounding box center [351, 260] width 8 height 9
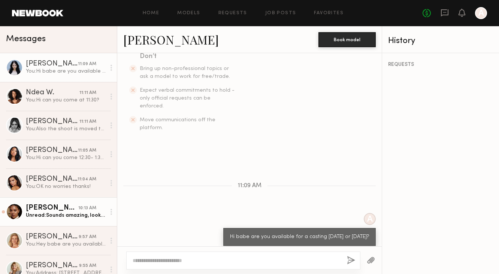
click at [41, 213] on div "Unread: Sounds amazing, looking forward to it!" at bounding box center [66, 215] width 80 height 7
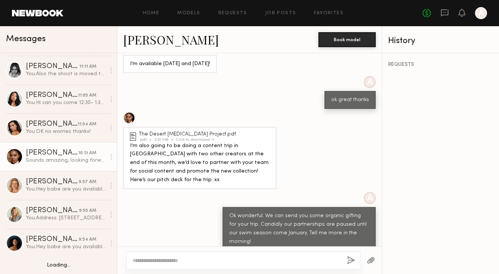
scroll to position [57, 0]
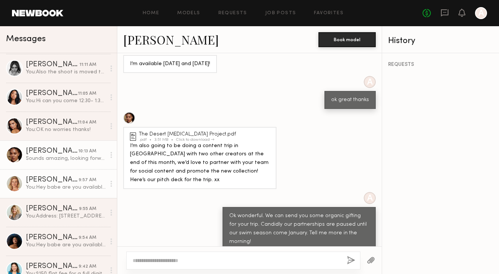
click at [49, 184] on div "You: Hey babe are you available to come in for a casting today or tomorrow in c…" at bounding box center [66, 187] width 80 height 7
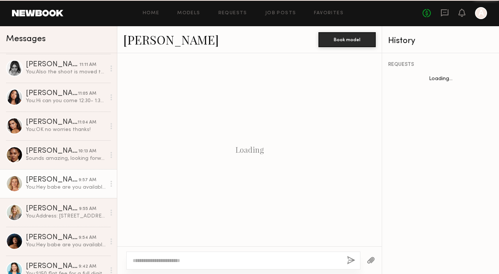
scroll to position [225, 0]
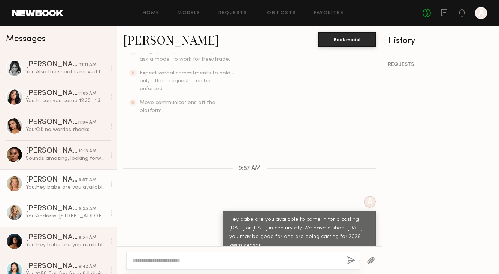
click at [73, 224] on link "Kaila U. 9:55 AM You: Address: 10250 Constellation Blvd, Los Angeles, CA 90067 …" at bounding box center [58, 212] width 117 height 29
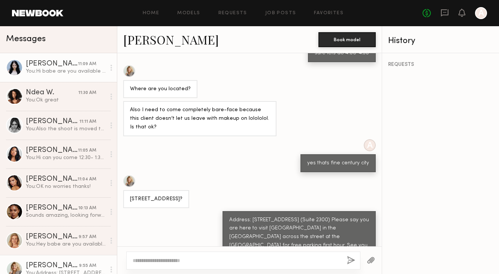
click at [63, 78] on link "Sophie L. 11:09 AM You: Hi babe are you available for a casting today or tomorr…" at bounding box center [58, 67] width 117 height 29
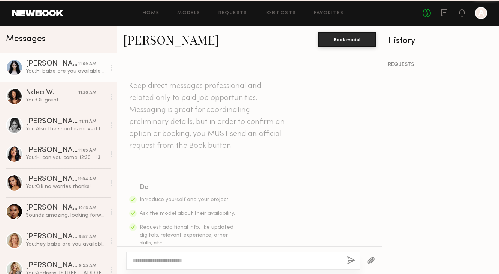
scroll to position [237, 0]
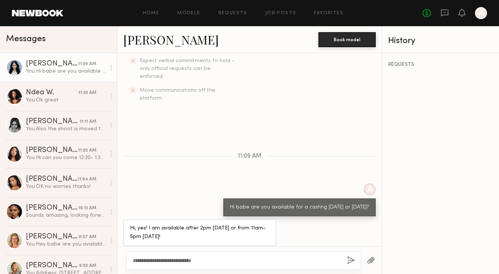
click at [183, 260] on textarea "**********" at bounding box center [237, 260] width 208 height 7
type textarea "**********"
click at [354, 257] on button "button" at bounding box center [351, 260] width 8 height 9
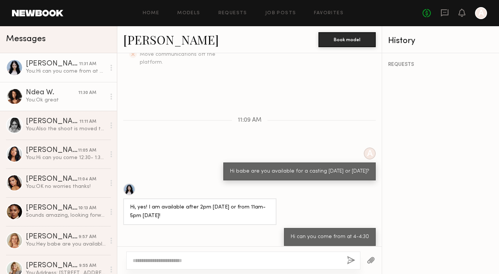
click at [77, 101] on div "You: Ok great" at bounding box center [66, 100] width 80 height 7
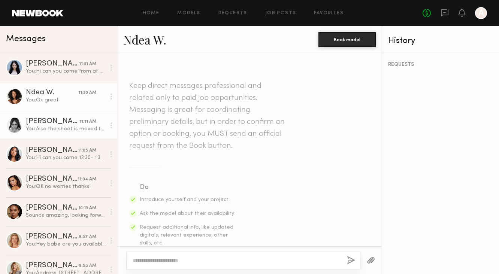
click at [84, 127] on div "You: Also the shoot is moved to next wednesday" at bounding box center [66, 128] width 80 height 7
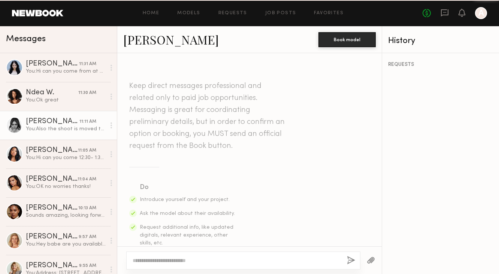
scroll to position [485, 0]
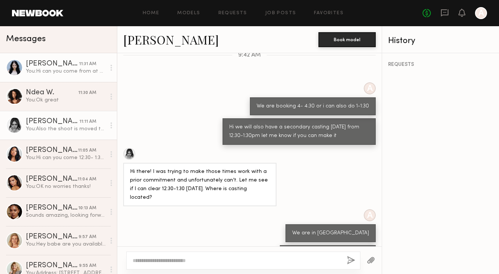
click at [86, 70] on div "You: Hi can you come from at 4-4:30" at bounding box center [66, 71] width 80 height 7
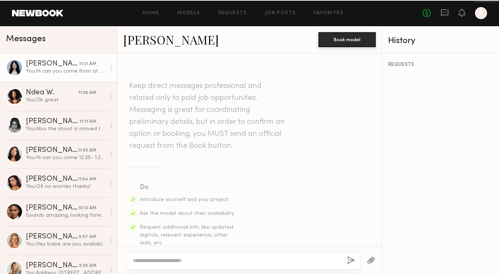
scroll to position [273, 0]
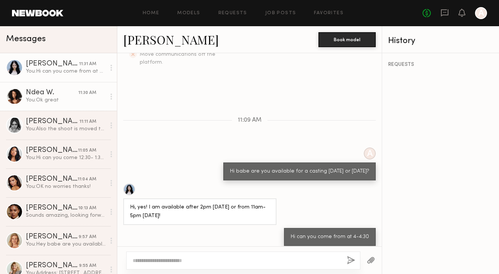
click at [92, 87] on link "Ndea W. 11:30 AM You: Ok great" at bounding box center [58, 96] width 117 height 29
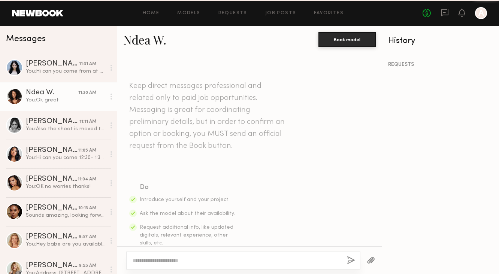
scroll to position [401, 0]
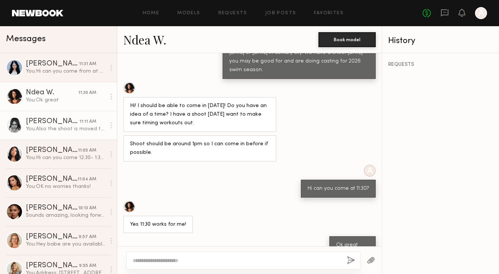
click at [93, 125] on div "11:11 AM" at bounding box center [87, 121] width 17 height 7
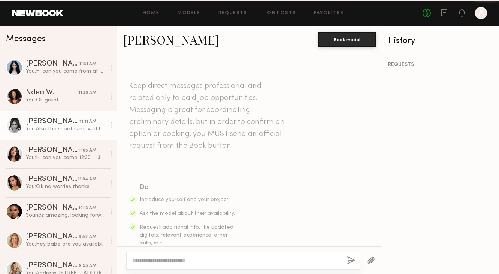
scroll to position [485, 0]
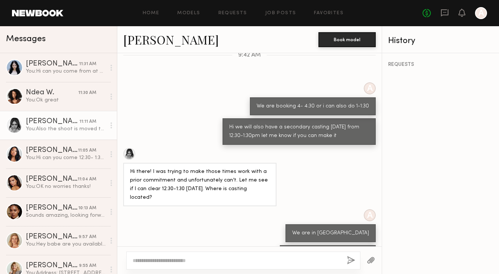
click at [151, 263] on textarea at bounding box center [237, 260] width 208 height 7
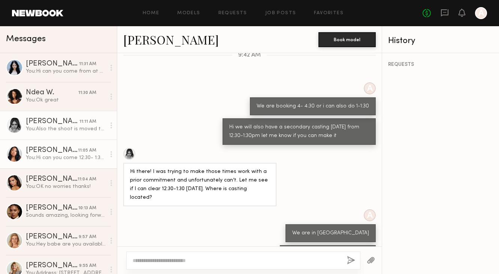
click at [69, 146] on link "Kia B. 11:05 AM You: Hi can you come 12:30- 1:30?" at bounding box center [58, 154] width 117 height 29
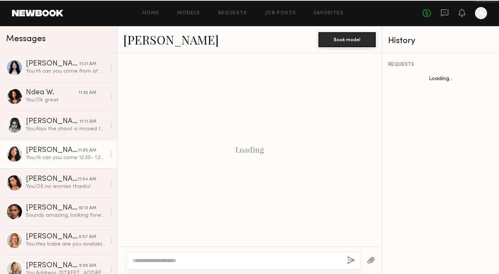
scroll to position [411, 0]
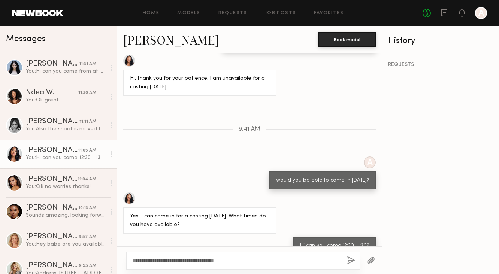
type textarea "**********"
click at [351, 257] on button "button" at bounding box center [351, 260] width 8 height 9
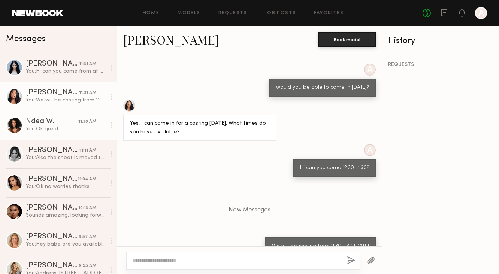
click at [66, 118] on div "Ndea W." at bounding box center [52, 121] width 52 height 7
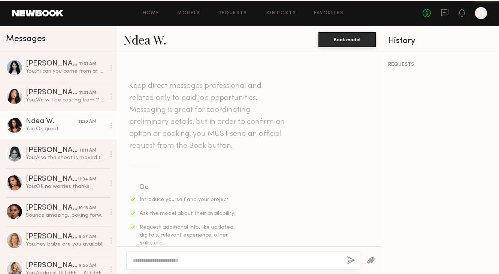
scroll to position [401, 0]
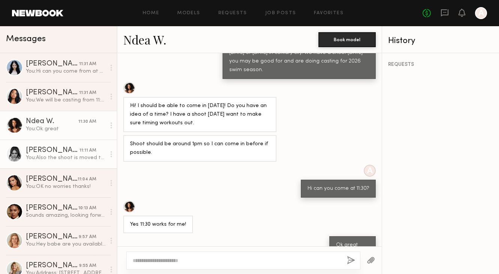
click at [68, 151] on div "[PERSON_NAME]" at bounding box center [53, 150] width 54 height 7
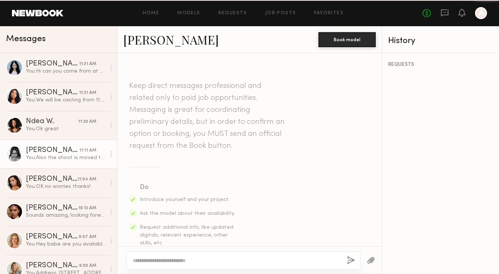
scroll to position [485, 0]
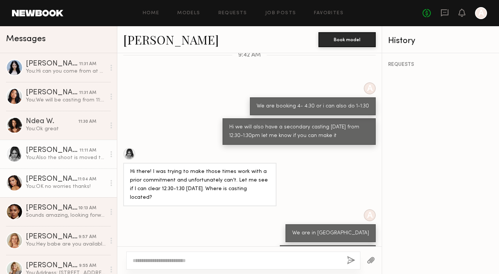
click at [72, 170] on link "Ella J. 11:04 AM You: OK no worries thanks!" at bounding box center [58, 183] width 117 height 29
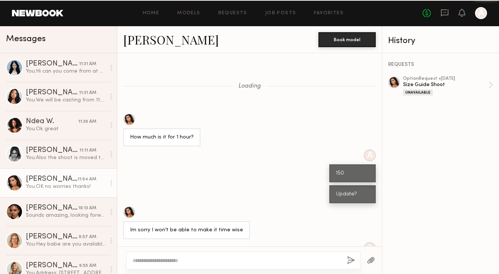
scroll to position [250, 0]
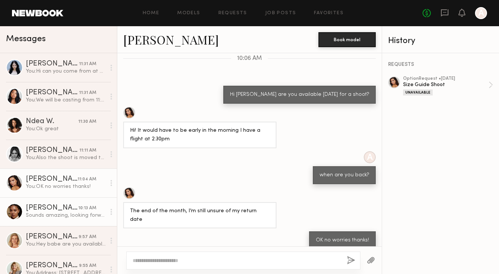
click at [76, 210] on div "[PERSON_NAME]" at bounding box center [52, 207] width 52 height 7
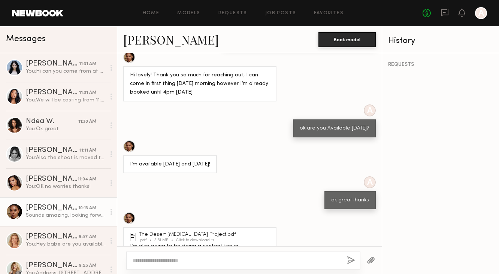
scroll to position [532, 0]
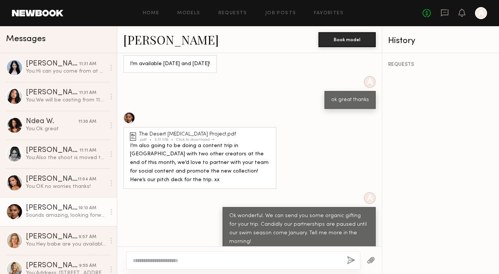
click at [173, 266] on div at bounding box center [243, 261] width 234 height 18
click at [173, 262] on textarea at bounding box center [237, 260] width 208 height 7
type textarea "**********"
click at [350, 260] on button "button" at bounding box center [351, 260] width 8 height 9
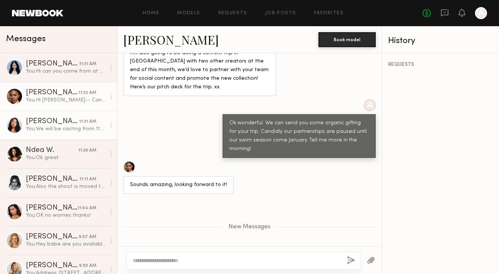
click at [42, 129] on div "You: We will be casting from 11:30-1:30 tomorrow" at bounding box center [66, 128] width 80 height 7
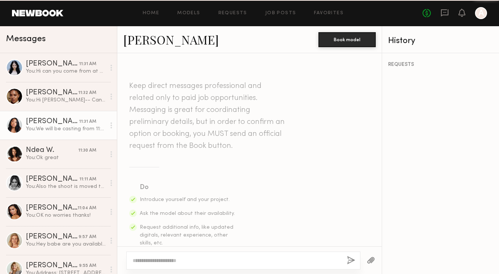
scroll to position [447, 0]
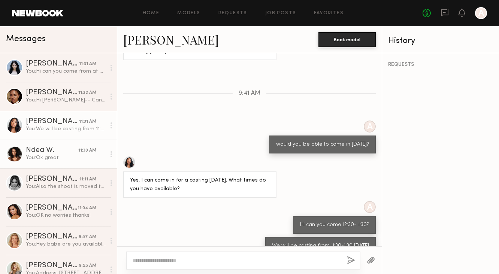
click at [44, 156] on div "You: Ok great" at bounding box center [66, 157] width 80 height 7
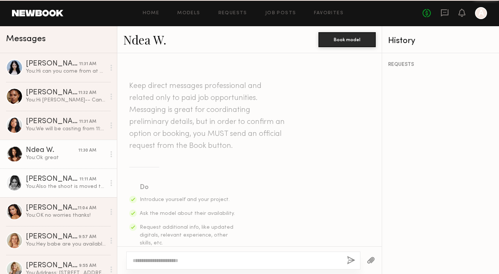
scroll to position [401, 0]
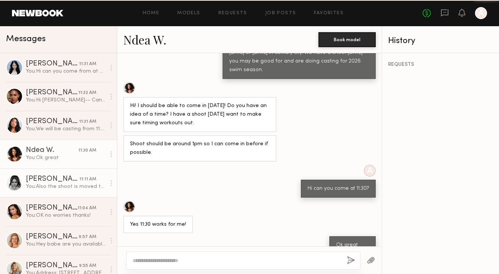
click at [44, 194] on link "McKenzie M. 11:11 AM You: Also the shoot is moved to next wednesday" at bounding box center [58, 183] width 117 height 29
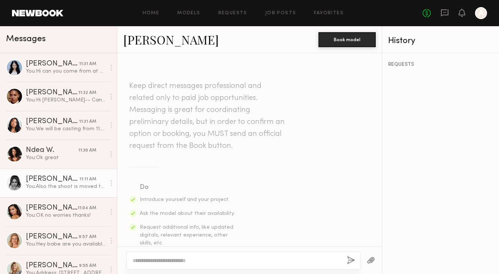
scroll to position [485, 0]
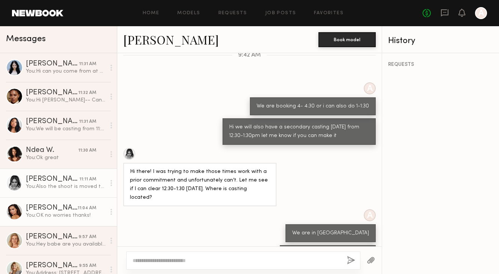
click at [43, 224] on link "Ella J. 11:04 AM You: OK no worries thanks!" at bounding box center [58, 211] width 117 height 29
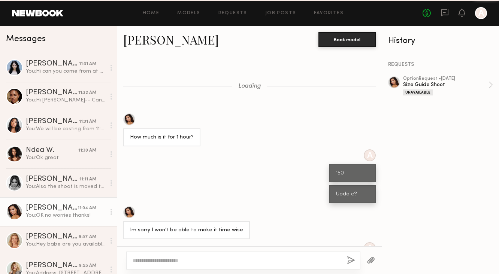
scroll to position [250, 0]
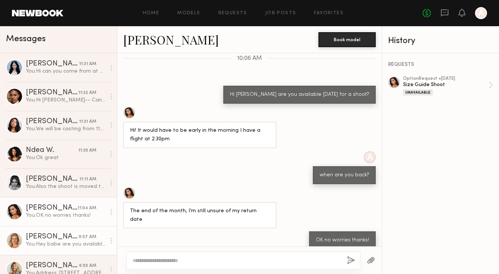
click at [46, 243] on div "You: Hey babe are you available to come in for a casting today or tomorrow in c…" at bounding box center [66, 244] width 80 height 7
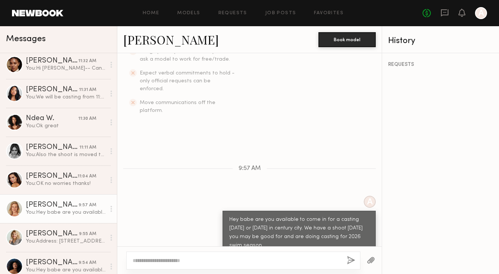
scroll to position [41, 0]
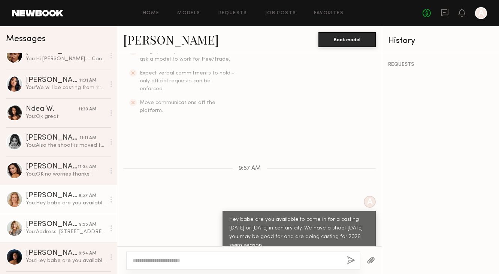
click at [51, 229] on div "You: Address: 10250 Constellation Blvd, Los Angeles, CA 90067 (Suite 2300) Plea…" at bounding box center [66, 231] width 80 height 7
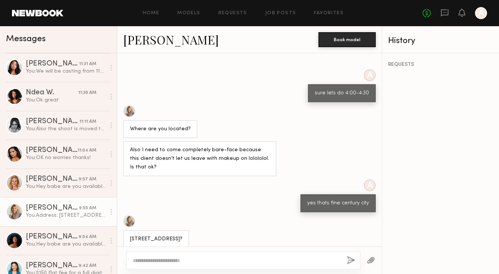
scroll to position [530, 0]
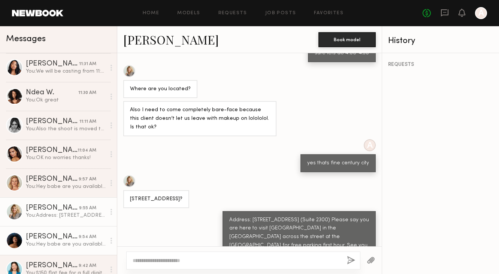
click at [54, 248] on div "You: Hey babe are you available to come in for a casting today or tomorrow in c…" at bounding box center [66, 244] width 80 height 7
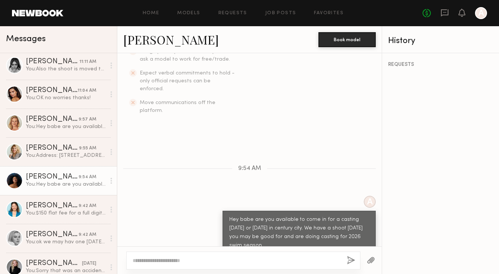
scroll to position [118, 0]
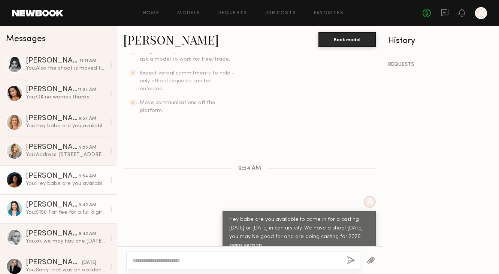
click at [67, 209] on div "[PERSON_NAME]" at bounding box center [52, 204] width 53 height 7
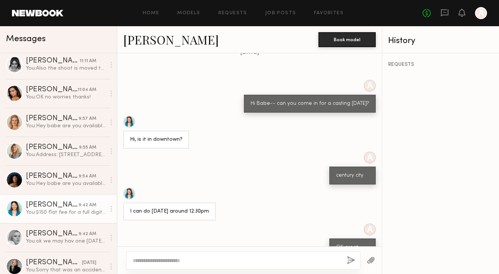
scroll to position [352, 0]
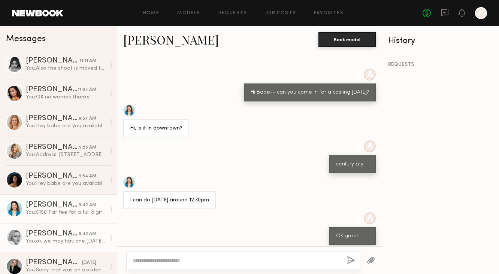
click at [76, 243] on div "You: ok we may hav one Wednesday as well" at bounding box center [66, 241] width 80 height 7
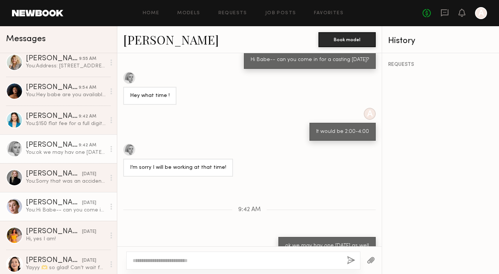
scroll to position [239, 0]
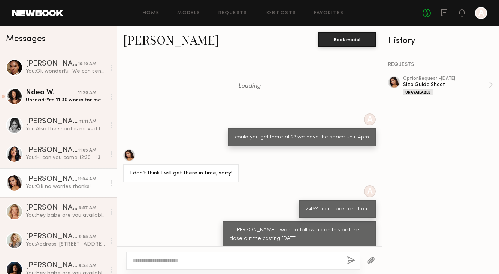
scroll to position [444, 0]
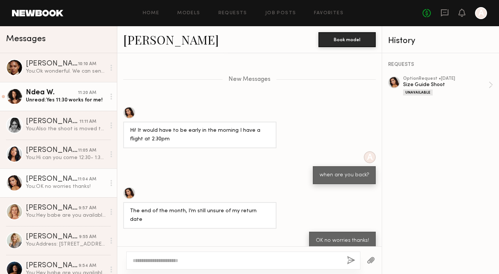
click at [96, 90] on div "11:20 AM" at bounding box center [87, 93] width 18 height 7
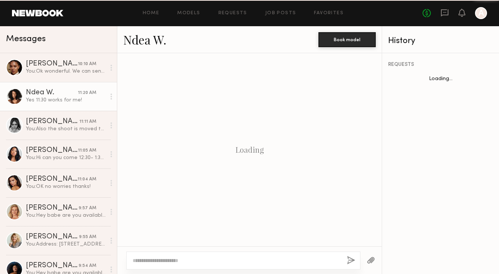
scroll to position [365, 0]
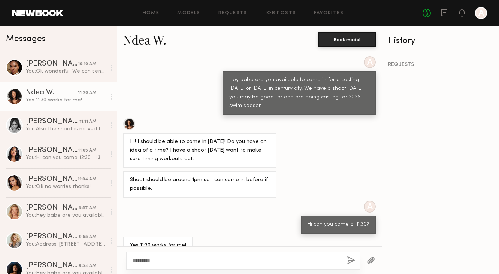
type textarea "********"
click at [346, 264] on div "********" at bounding box center [243, 261] width 234 height 18
click at [353, 258] on button "button" at bounding box center [351, 260] width 8 height 9
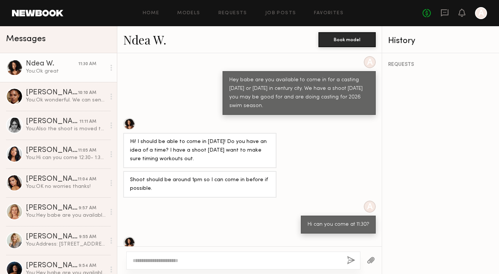
scroll to position [458, 0]
